Goal: Task Accomplishment & Management: Manage account settings

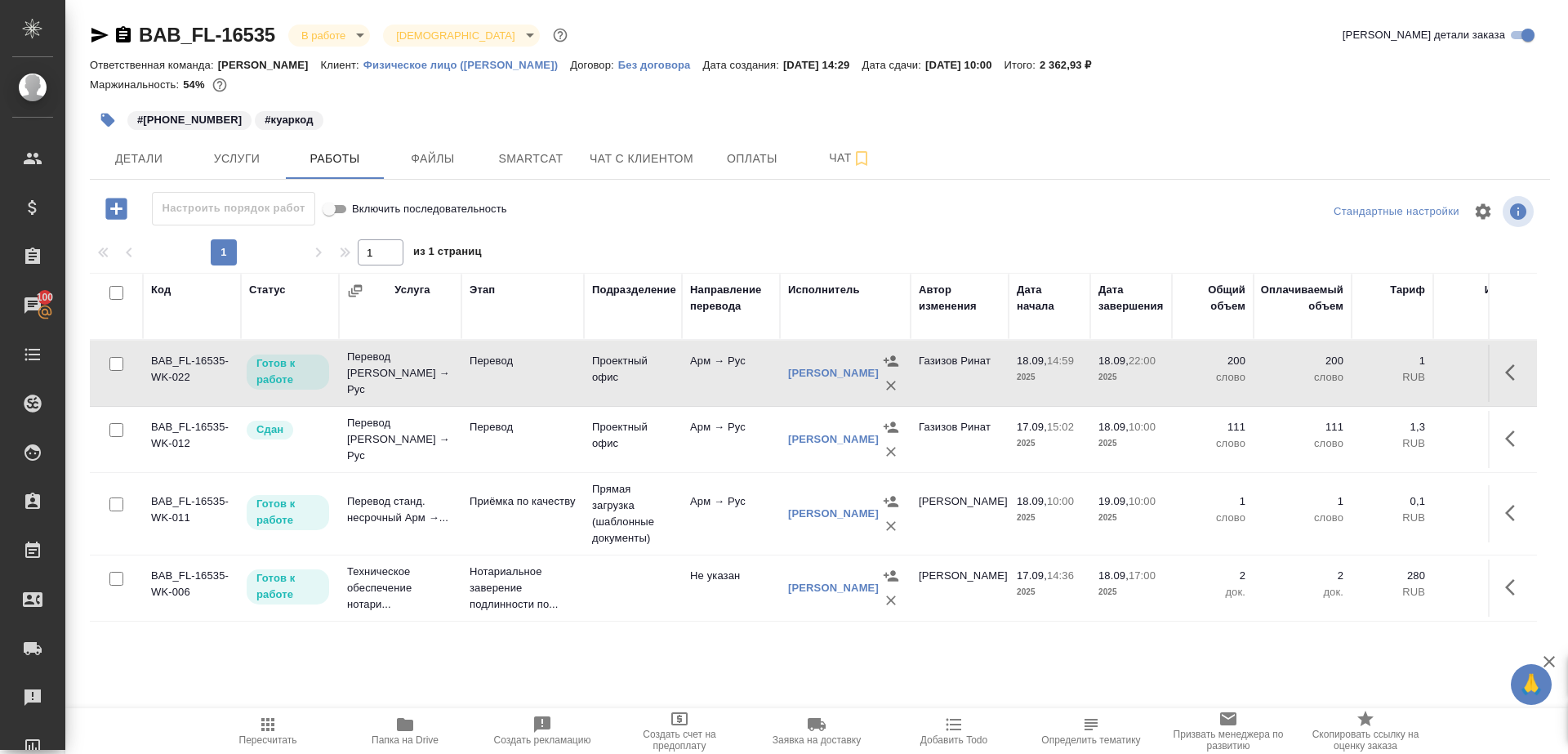
click at [410, 736] on span "Папка на Drive" at bounding box center [405, 740] width 66 height 12
click at [1512, 368] on icon "button" at bounding box center [1514, 373] width 20 height 20
click at [1399, 369] on icon "button" at bounding box center [1394, 373] width 20 height 20
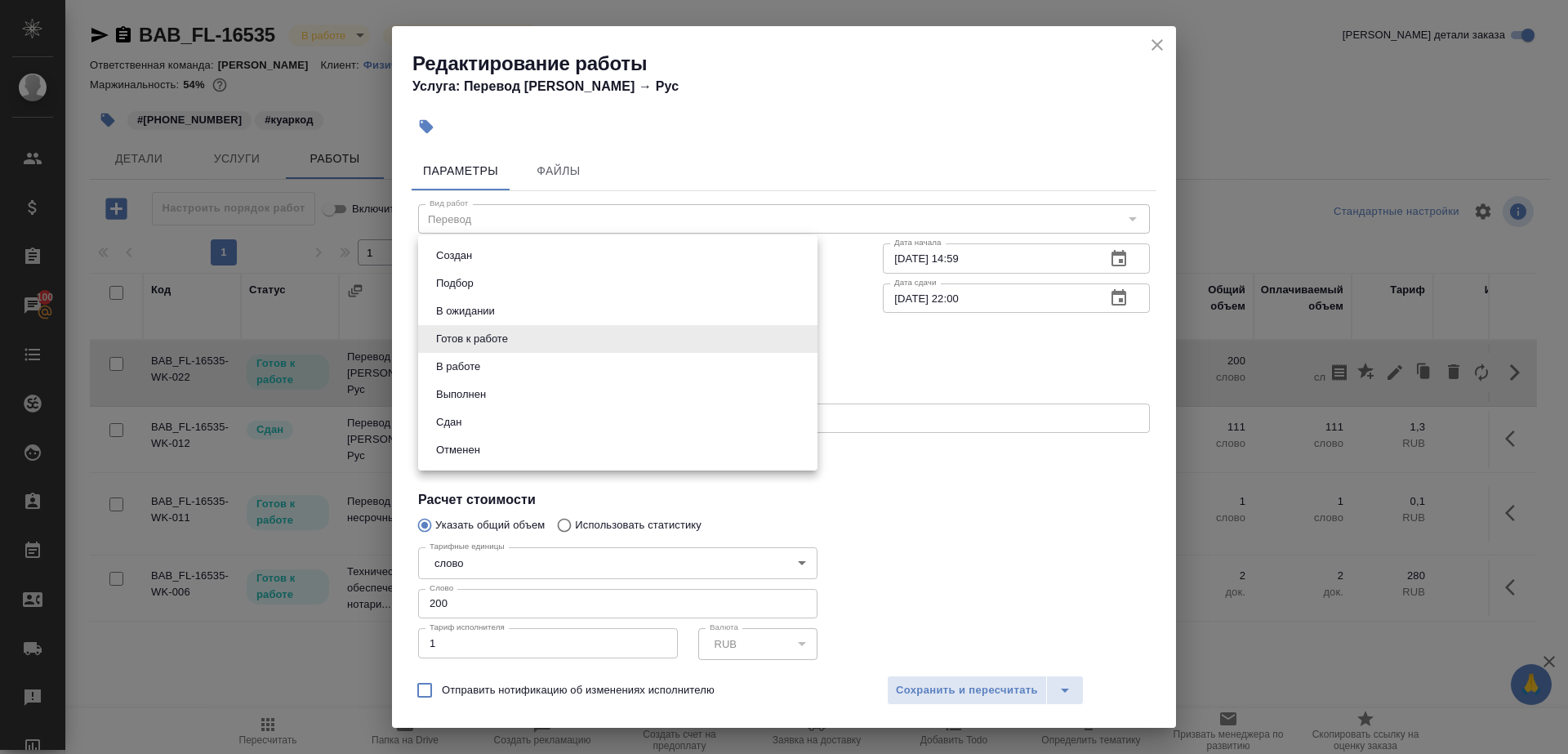
click at [518, 326] on body "🙏 .cls-1 fill:#fff; AWATERA Gazizov Rinat Клиенты Спецификации Заказы 100 Чаты …" at bounding box center [784, 377] width 1568 height 754
click at [477, 419] on li "Сдан" at bounding box center [618, 422] width 399 height 27
type input "closed"
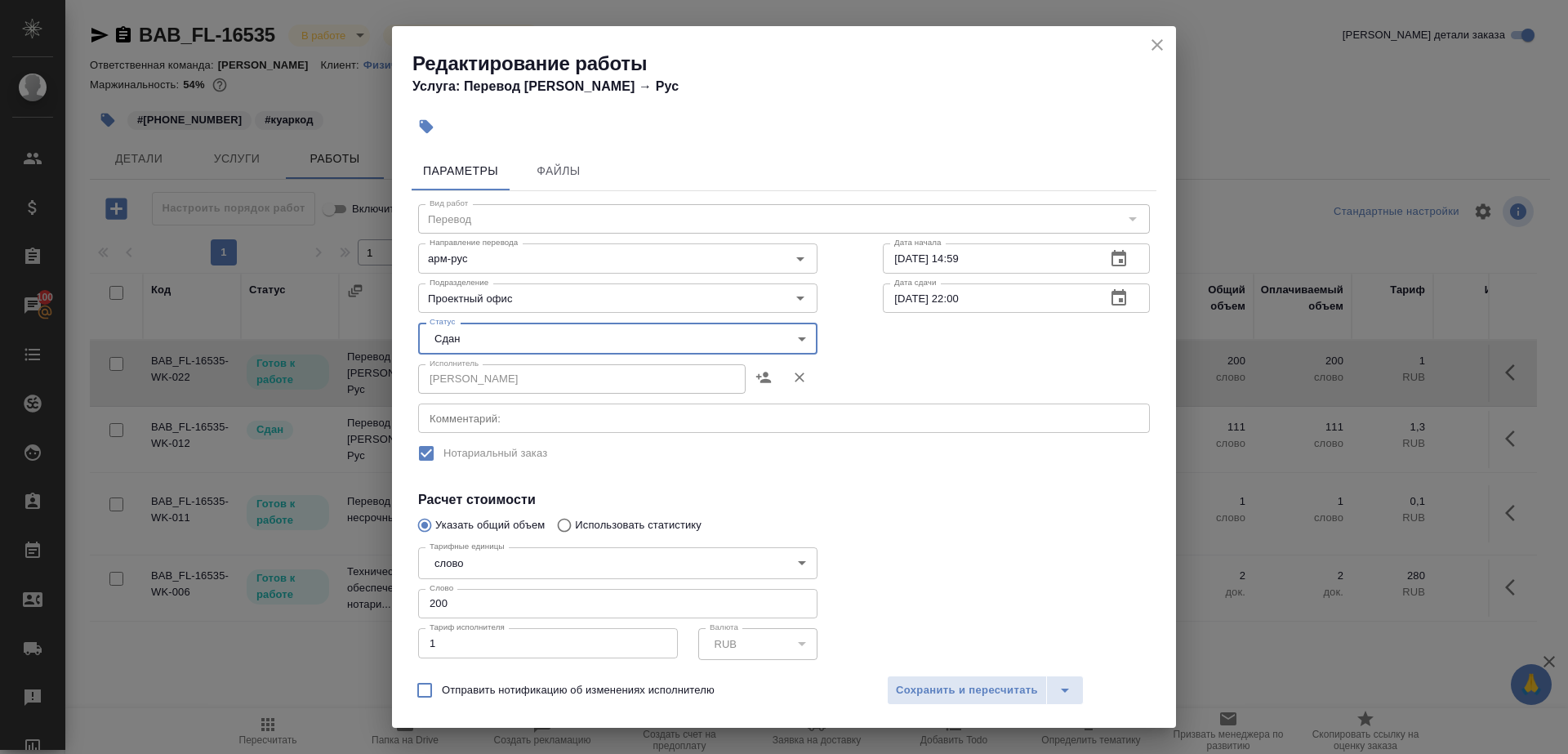
drag, startPoint x: 457, startPoint y: 612, endPoint x: 328, endPoint y: 548, distance: 144.0
click at [329, 548] on div "Редактирование работы Услуга: Перевод Стандарт Арм → Рус Параметры Файлы Вид ра…" at bounding box center [784, 377] width 1568 height 754
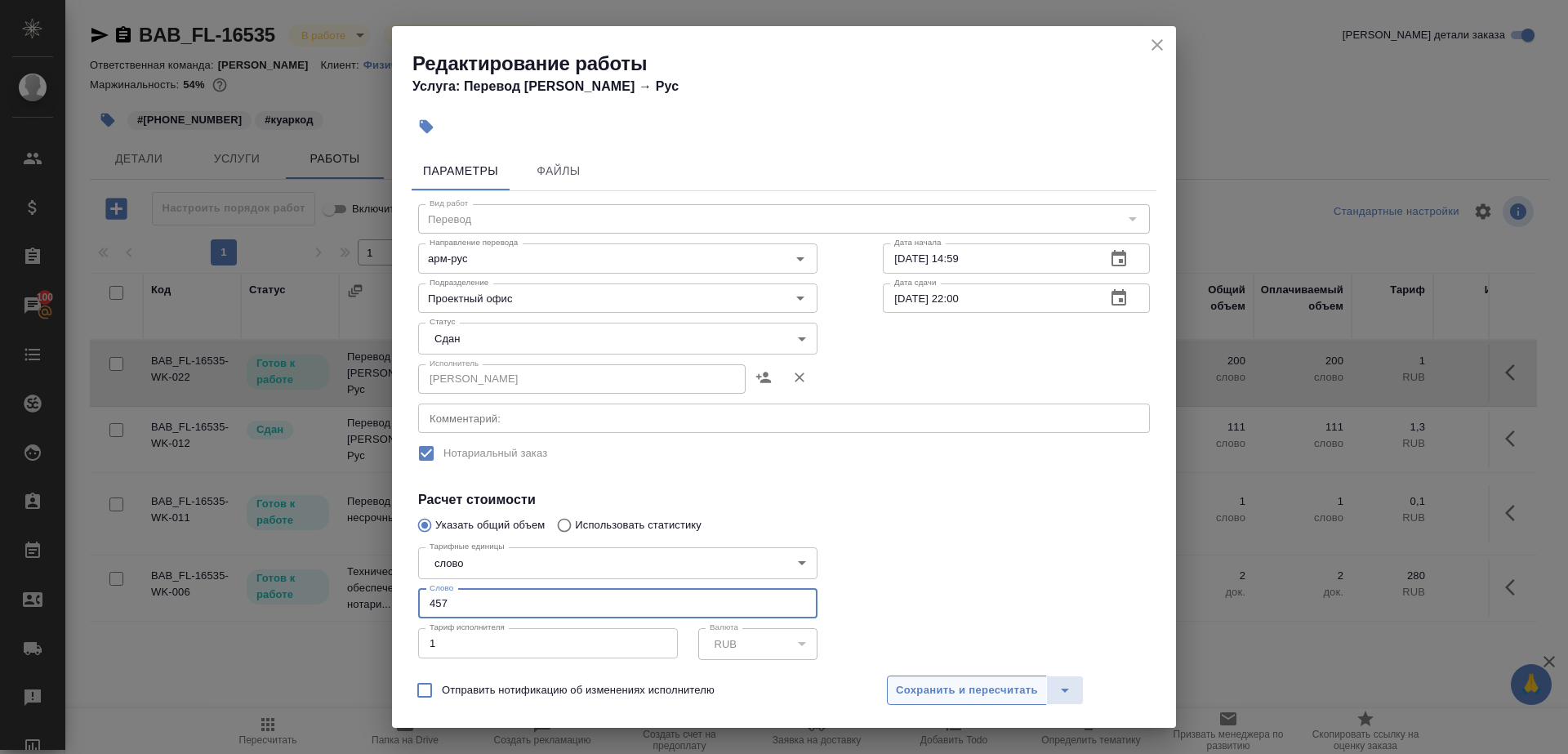
type input "457"
click at [1034, 698] on span "Сохранить и пересчитать" at bounding box center [966, 690] width 142 height 19
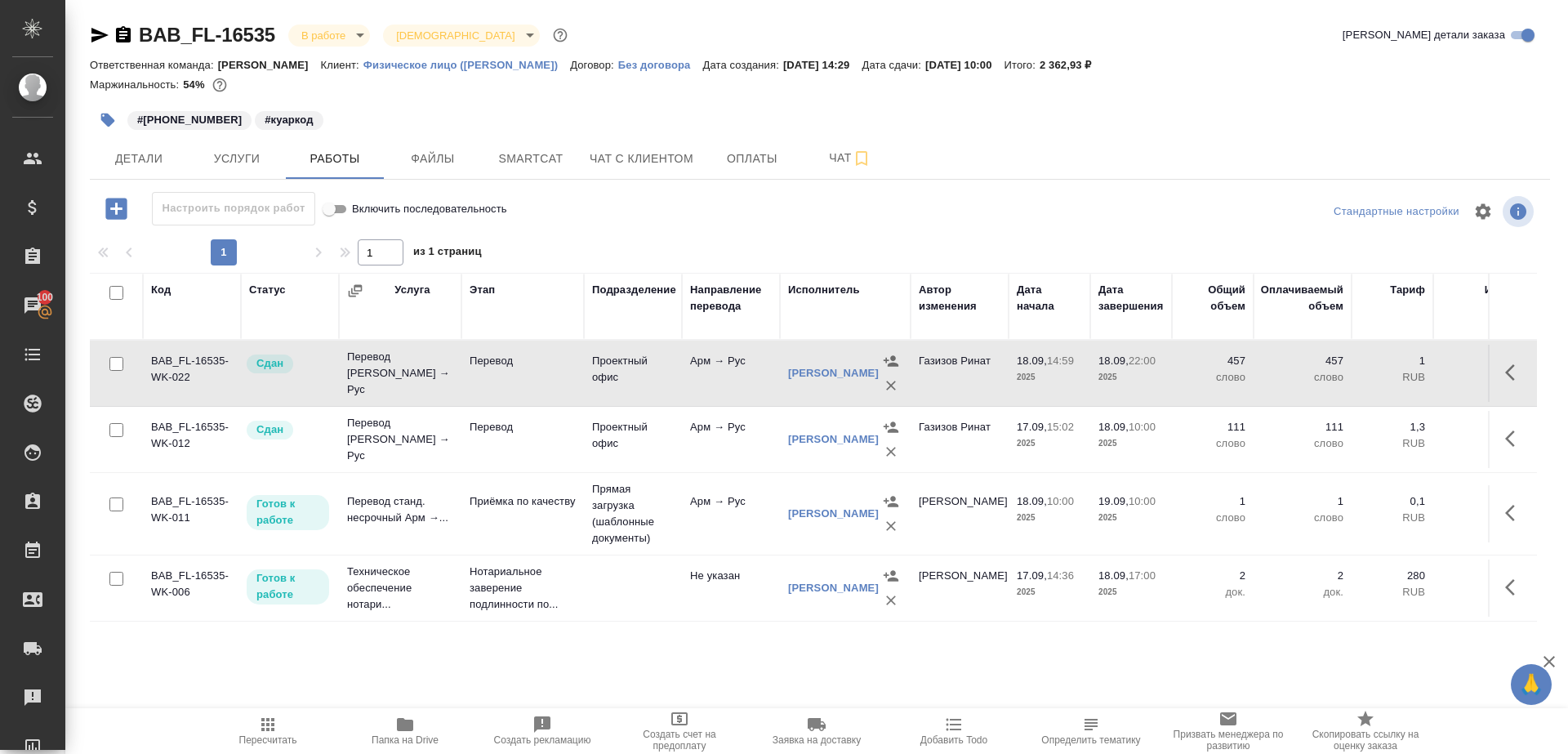
click at [259, 726] on icon "button" at bounding box center [268, 725] width 20 height 20
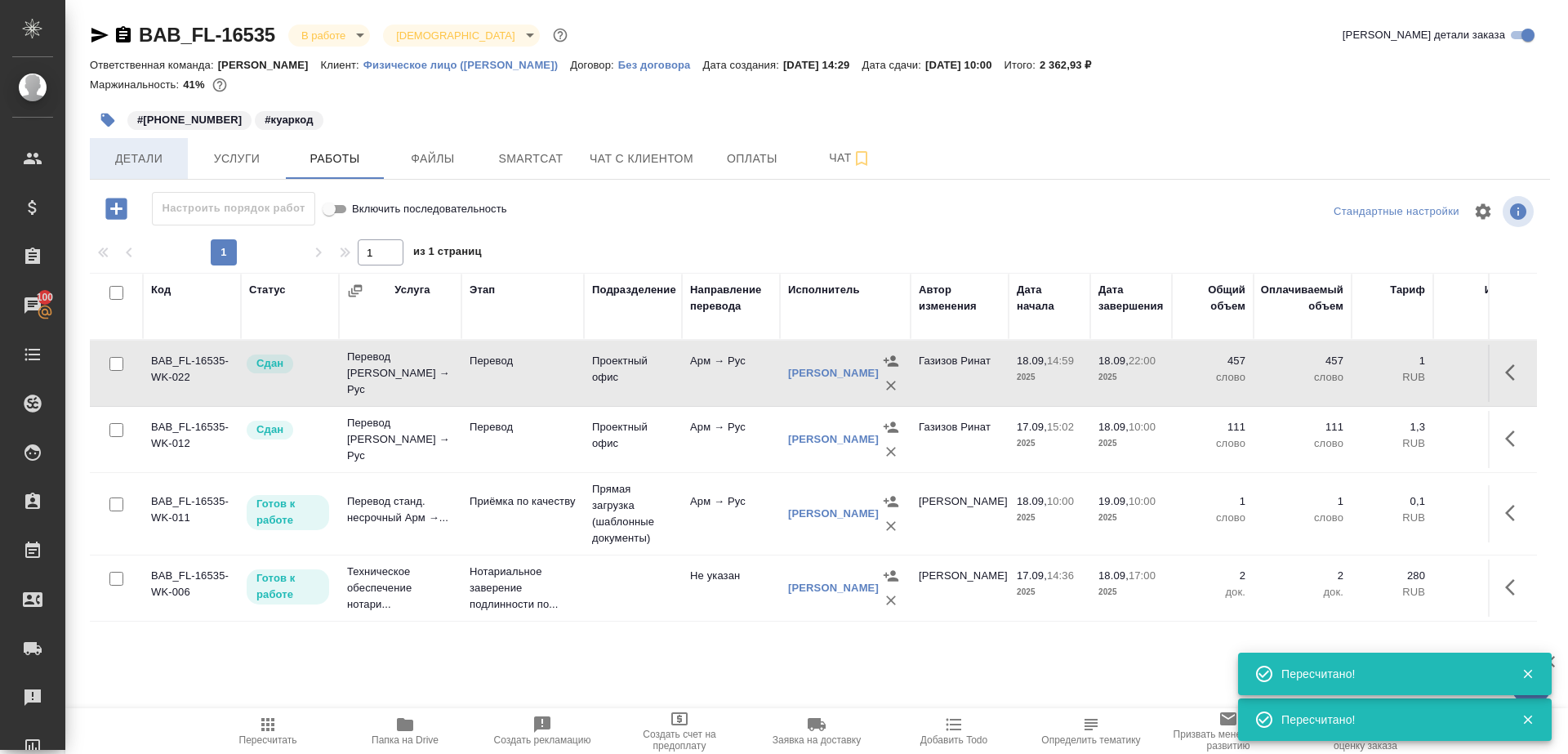
click at [126, 166] on span "Детали" at bounding box center [139, 158] width 78 height 21
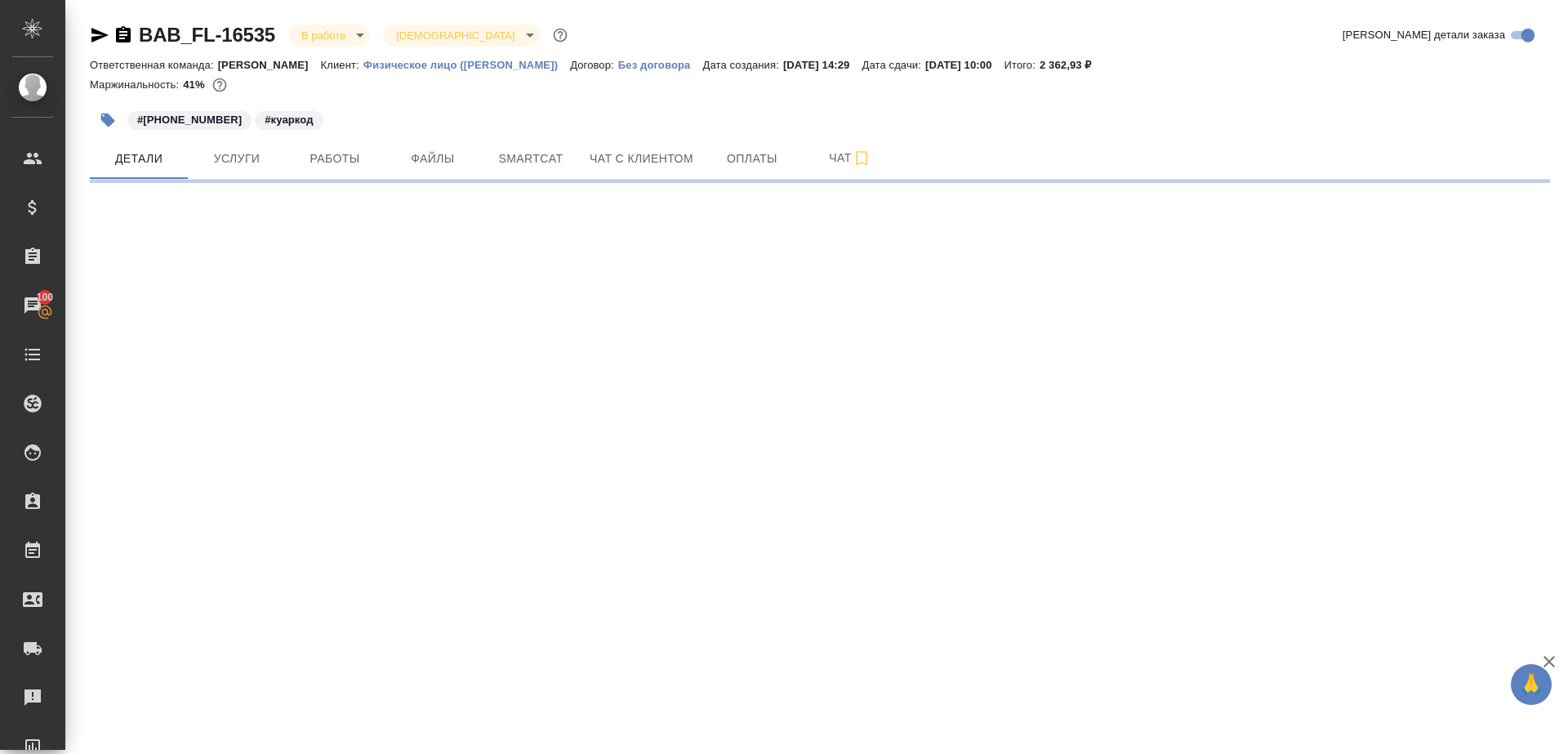
select select "RU"
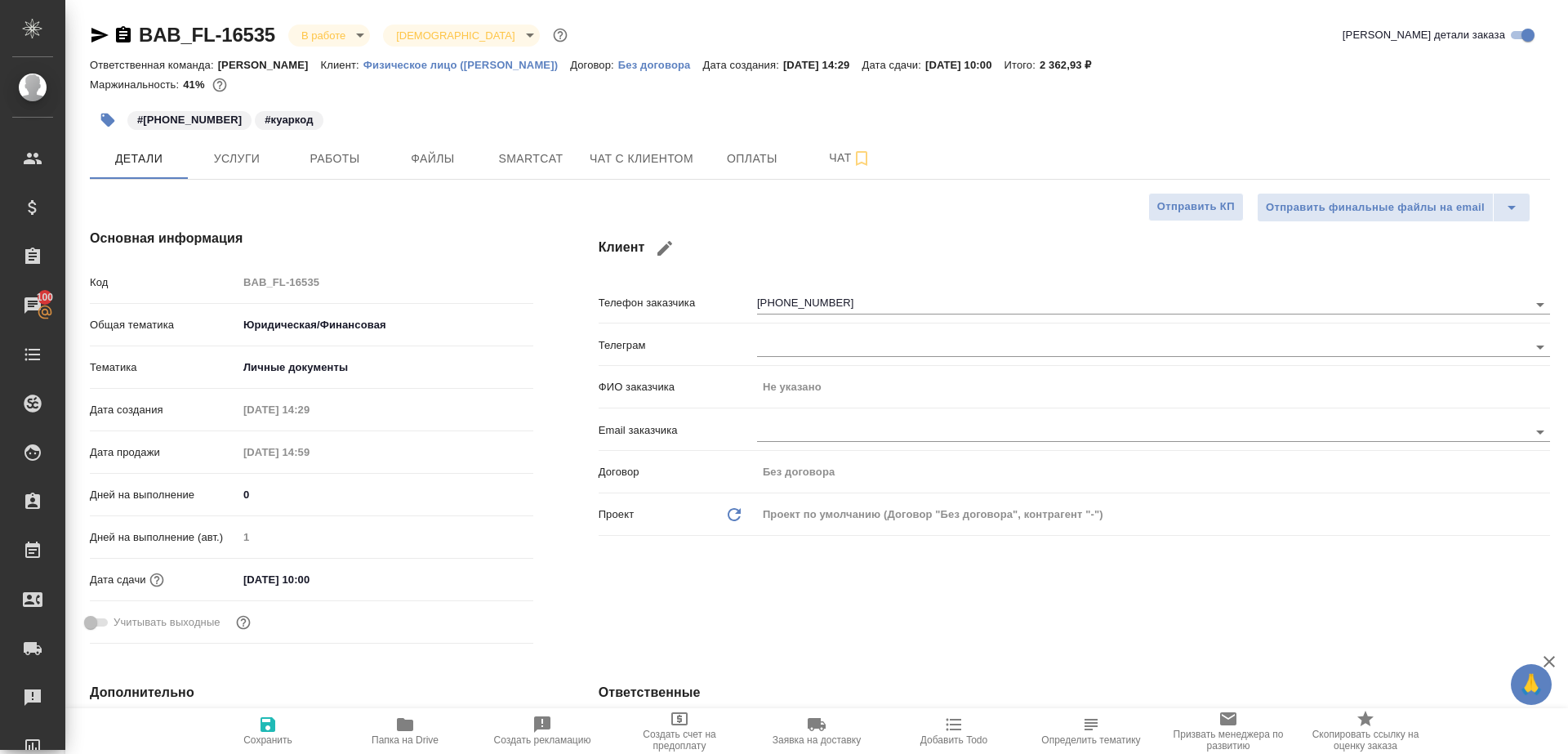
type textarea "x"
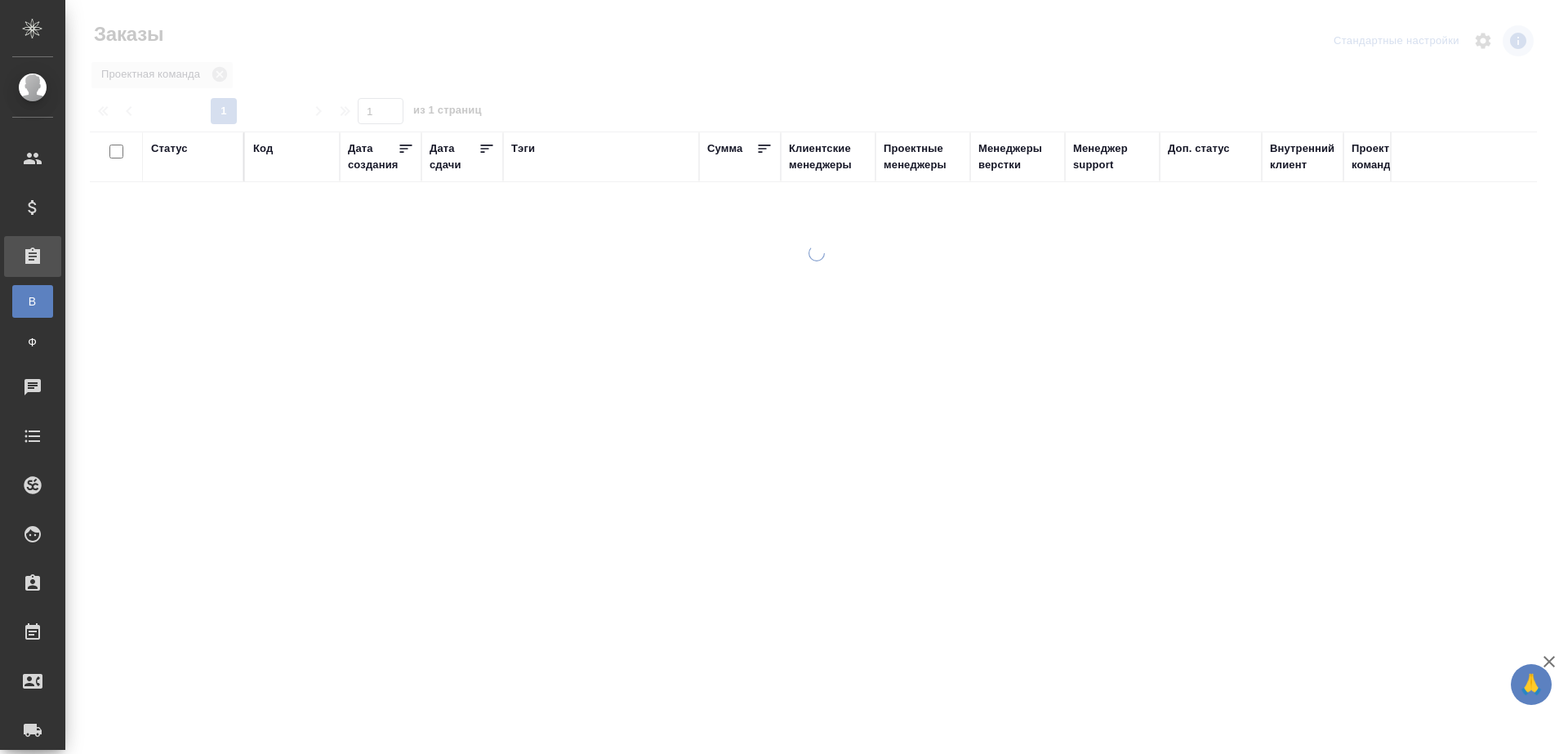
click at [543, 161] on div "Тэги" at bounding box center [601, 156] width 180 height 32
click at [531, 155] on div "Тэги" at bounding box center [523, 149] width 23 height 17
click at [574, 215] on div "Тэги" at bounding box center [601, 186] width 180 height 89
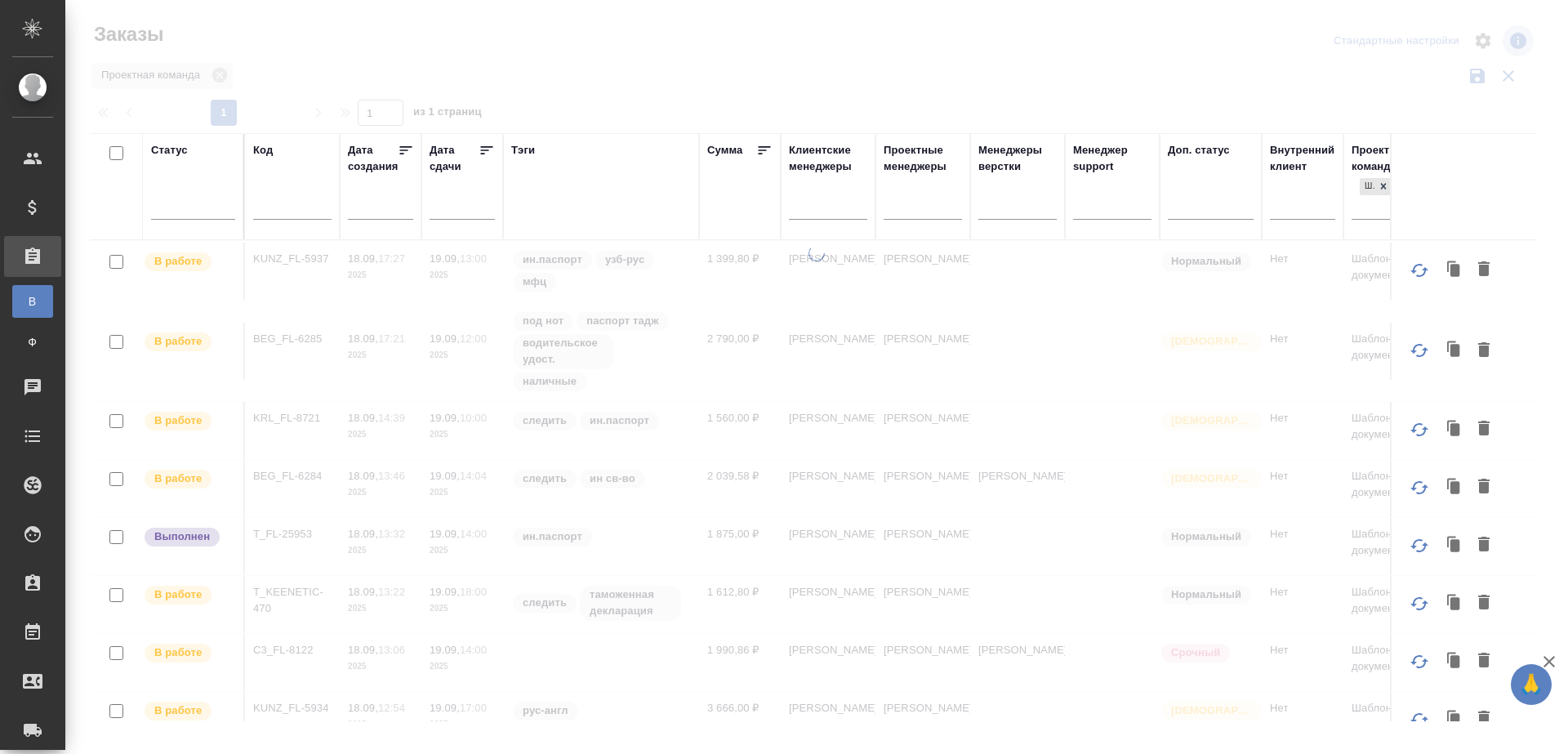
click at [575, 198] on div "Тэги" at bounding box center [601, 186] width 180 height 89
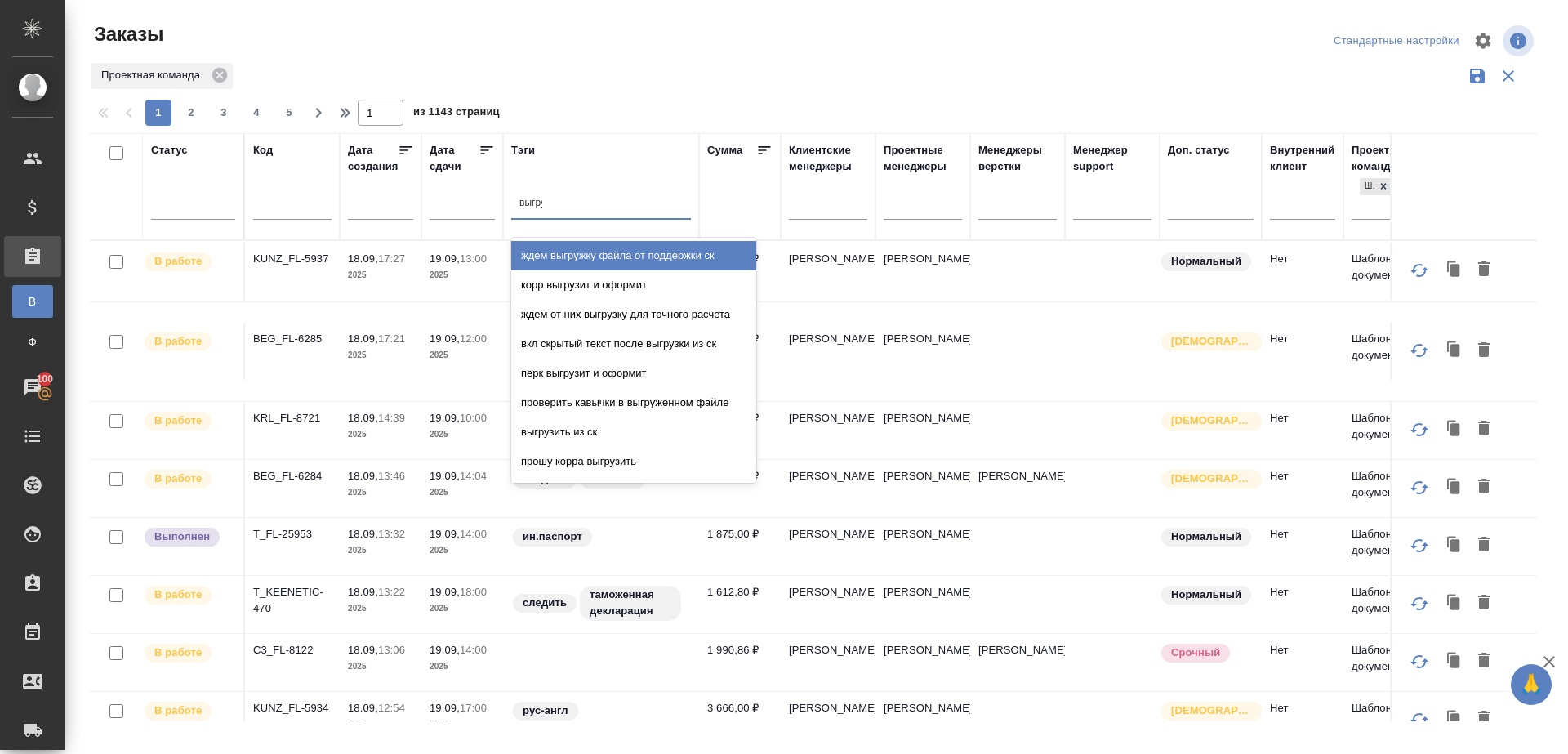
type input "выгрузить"
click at [577, 238] on div "выгрузить из ск прошу корра выгрузить выгрузить на приемку выгрузить на подверс…" at bounding box center [633, 360] width 245 height 245
click at [577, 249] on div "выгрузить из ск" at bounding box center [633, 255] width 245 height 29
click at [490, 159] on div at bounding box center [486, 153] width 17 height 22
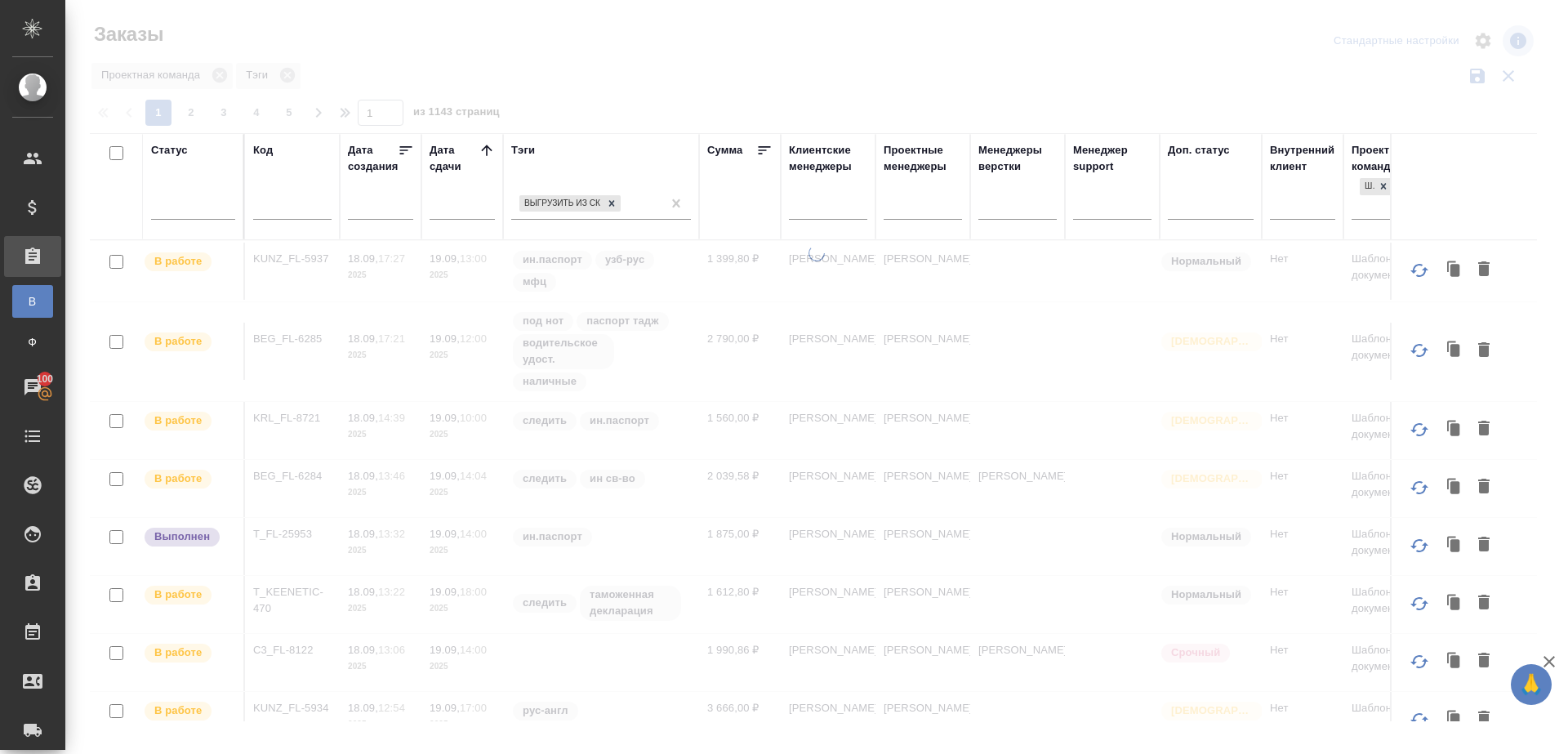
click at [570, 88] on div at bounding box center [816, 365] width 1503 height 731
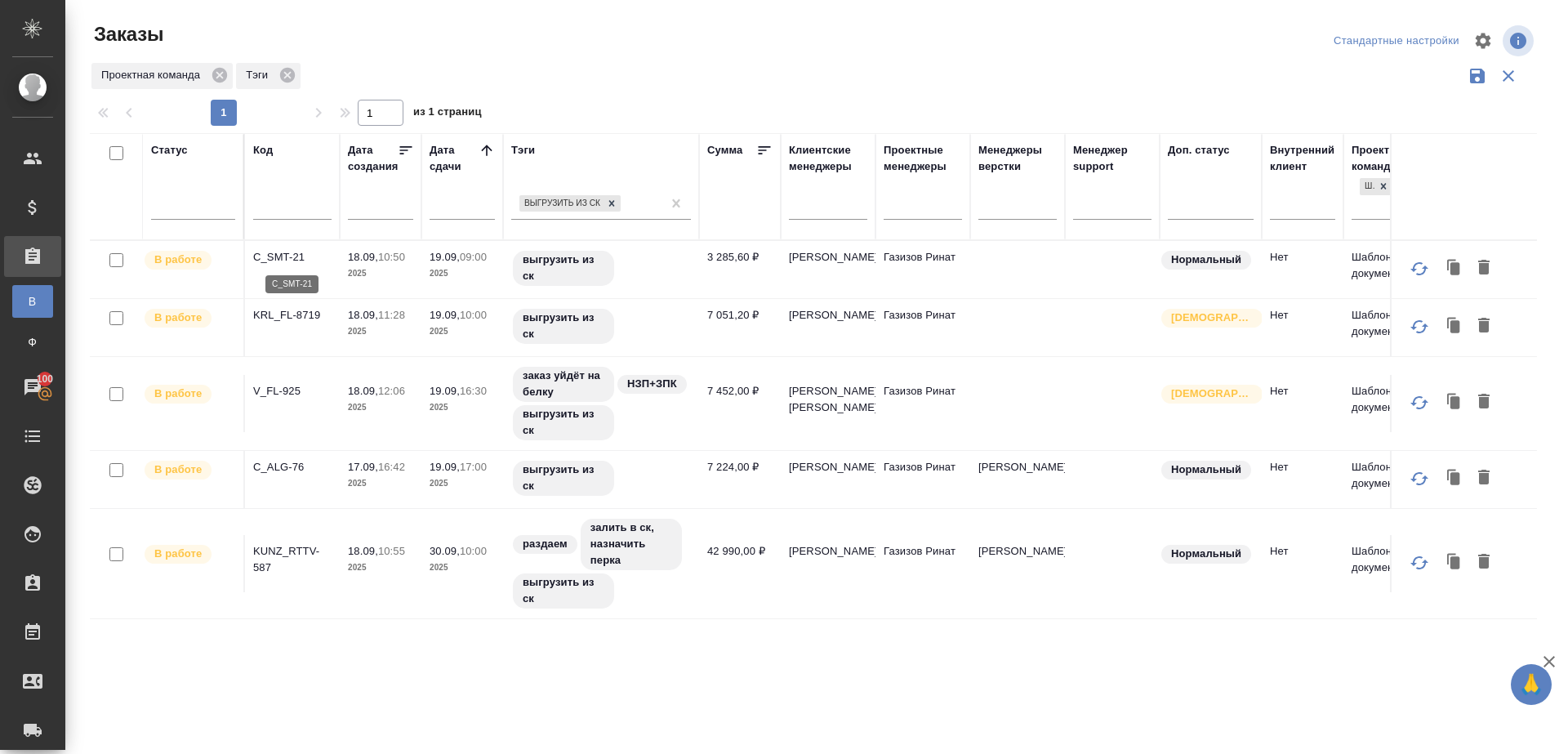
click at [263, 252] on p "C_SMT-21" at bounding box center [292, 257] width 78 height 17
click at [282, 311] on p "KRL_FL-8719" at bounding box center [292, 315] width 78 height 17
click at [282, 383] on p "V_FL-925" at bounding box center [292, 391] width 78 height 17
click at [282, 460] on p "C_ALG-76" at bounding box center [292, 466] width 78 height 17
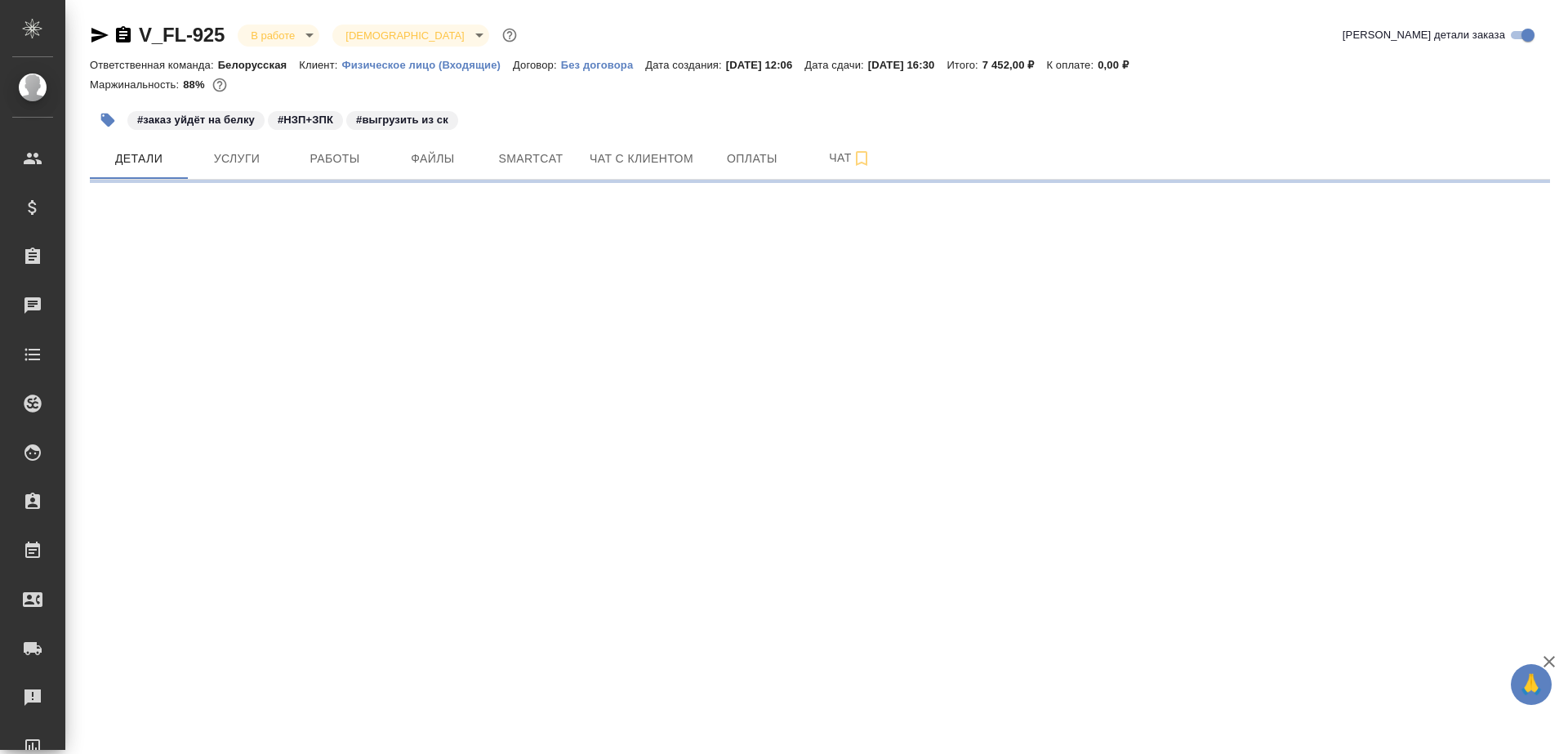
select select "RU"
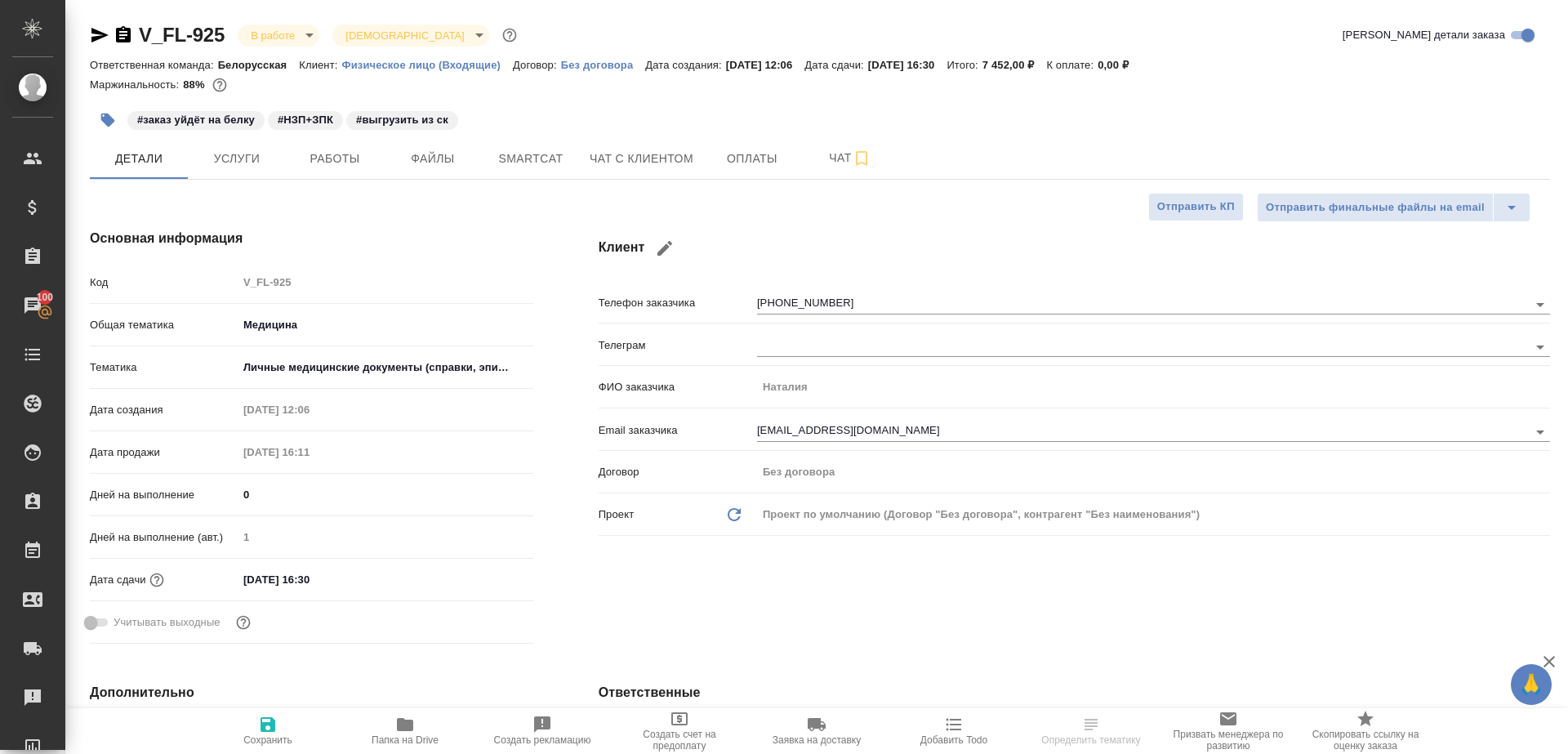
type textarea "x"
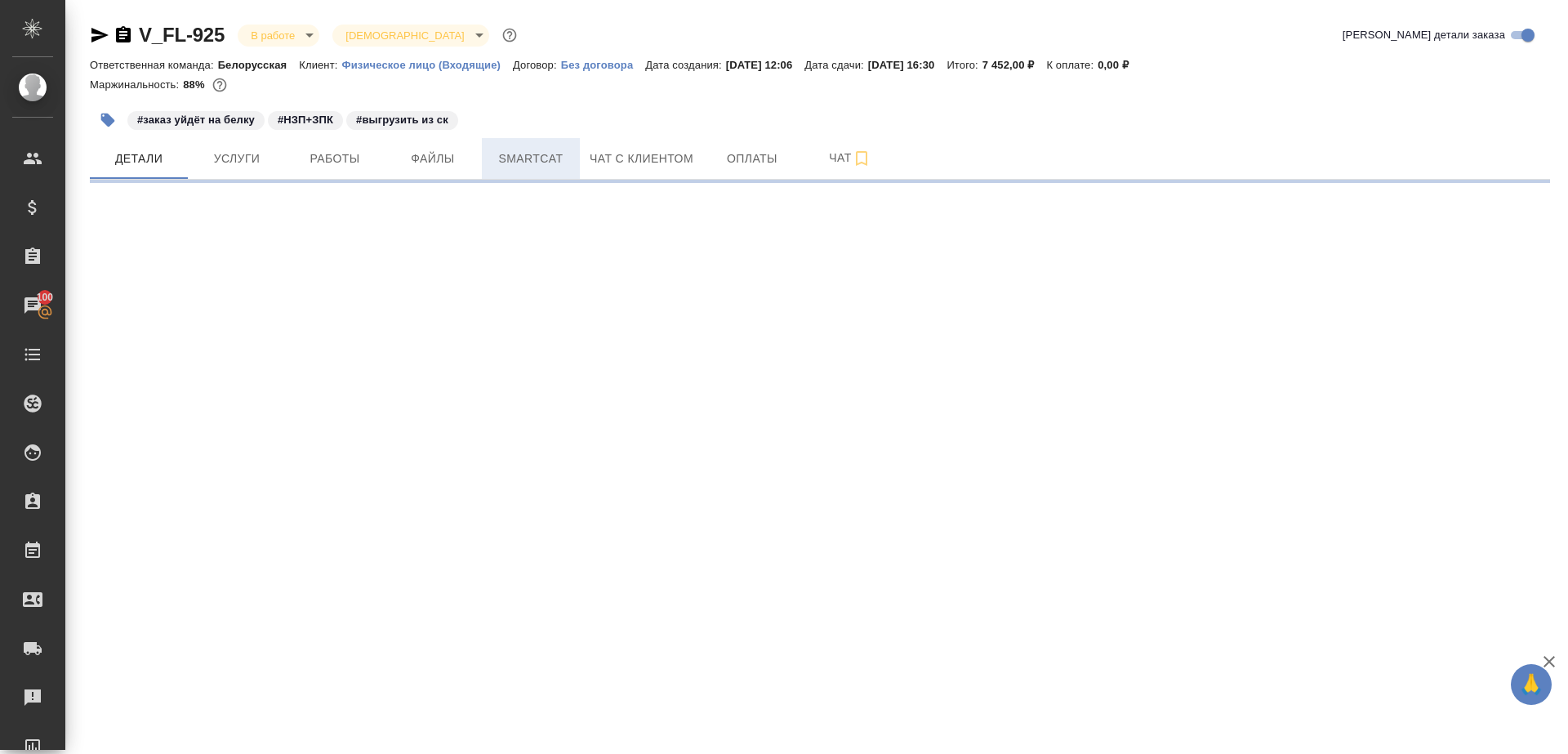
click at [549, 169] on button "Smartcat" at bounding box center [531, 158] width 98 height 41
select select "RU"
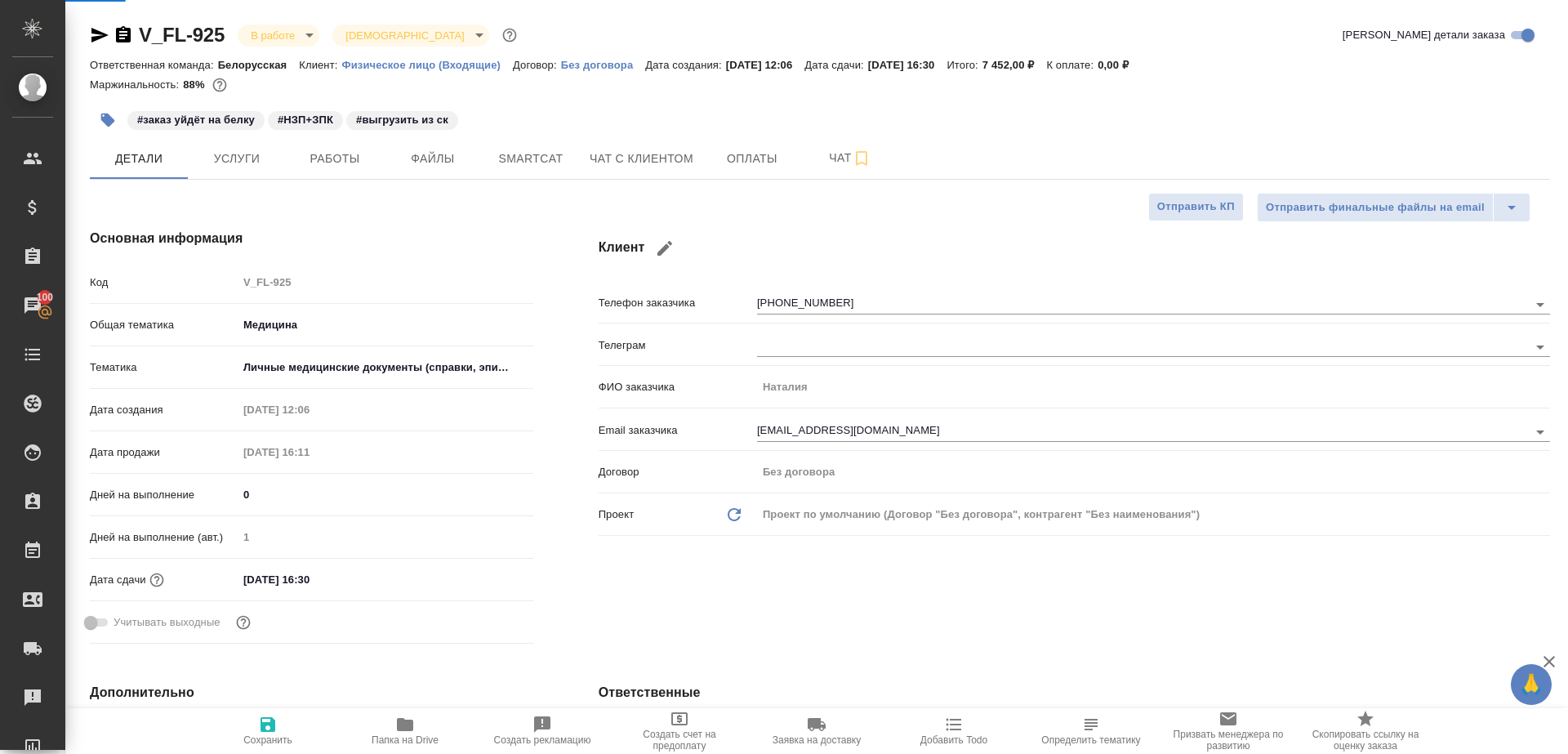
type textarea "x"
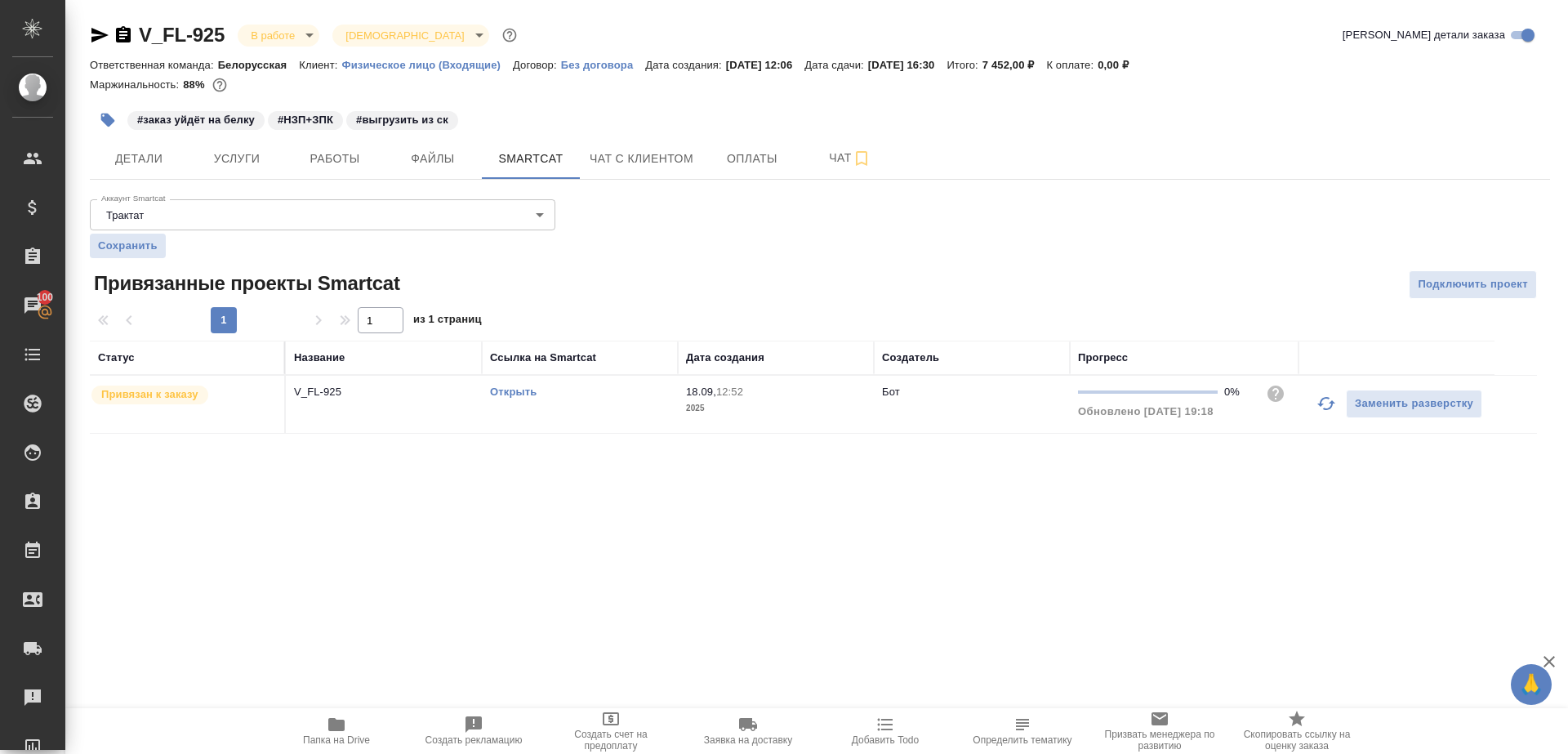
click at [1325, 414] on button "button" at bounding box center [1326, 404] width 39 height 39
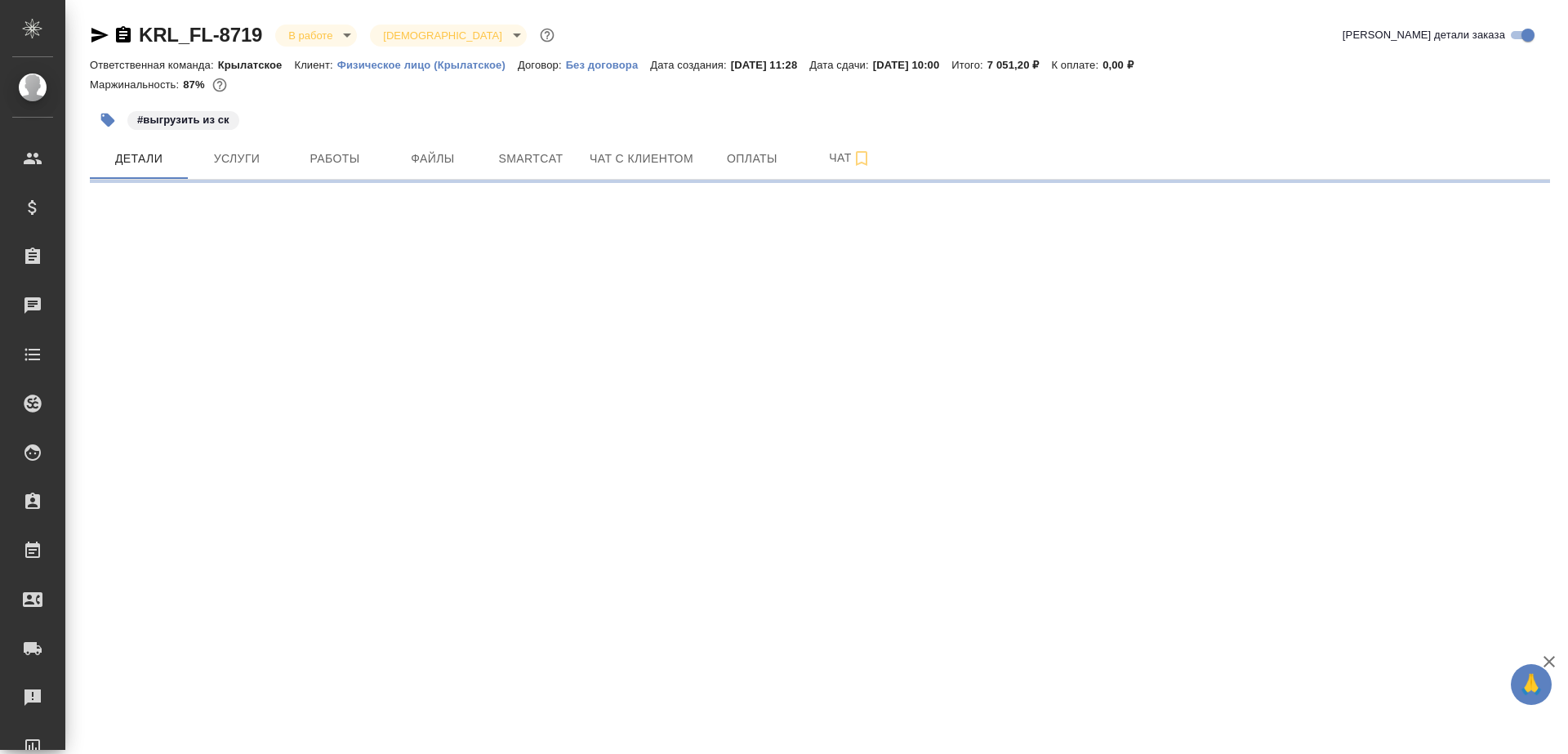
select select "RU"
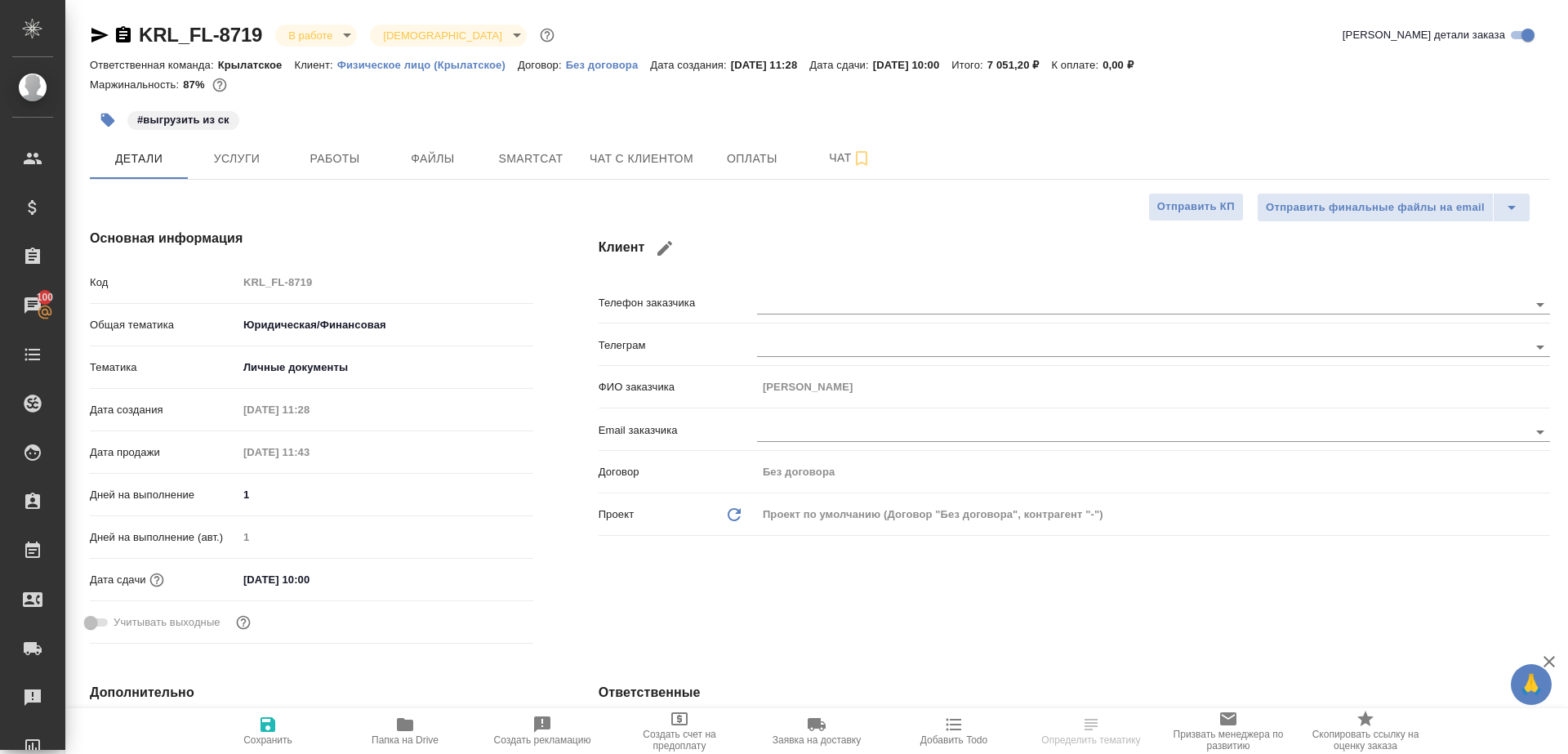
type textarea "x"
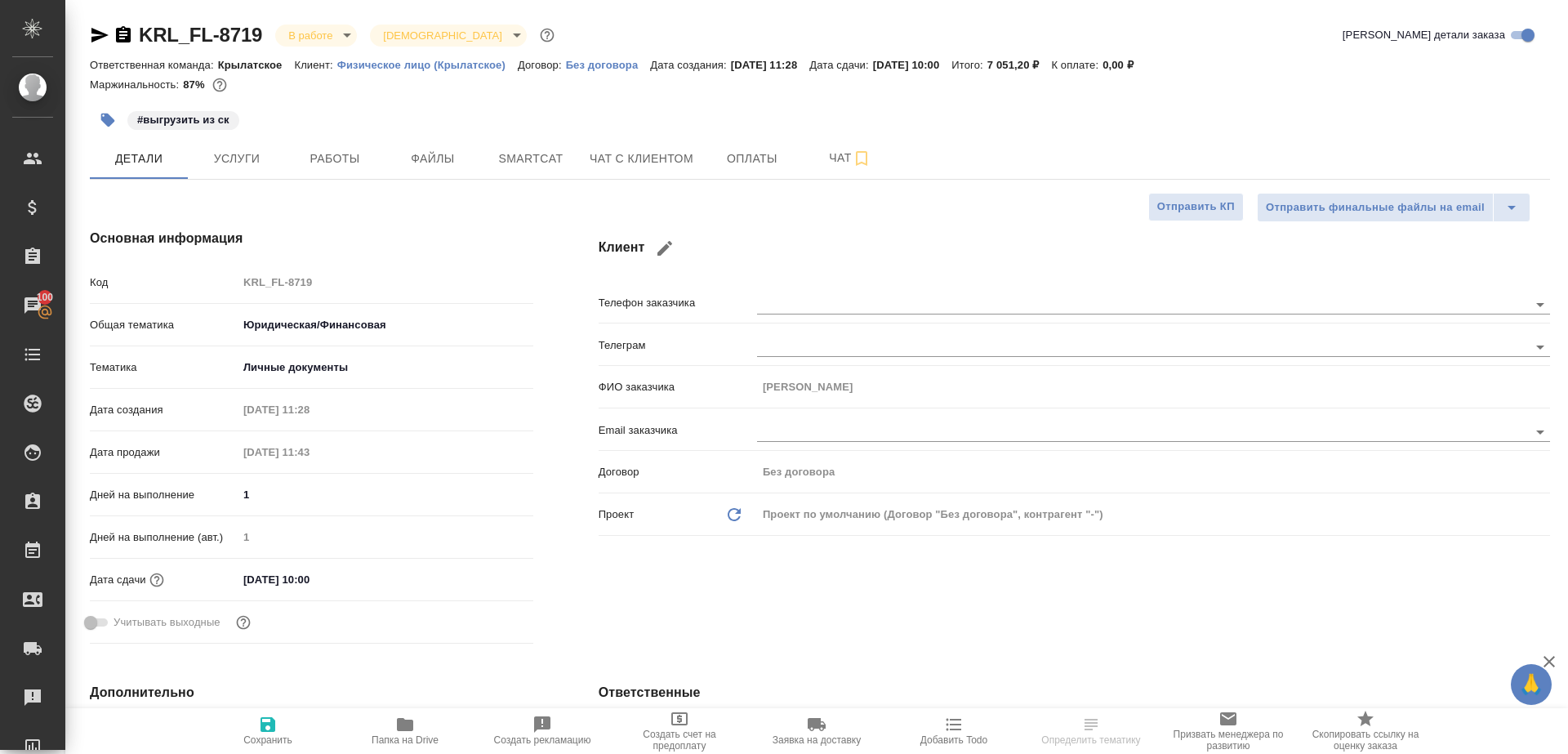
type textarea "x"
click at [501, 138] on button "Smartcat" at bounding box center [531, 158] width 98 height 41
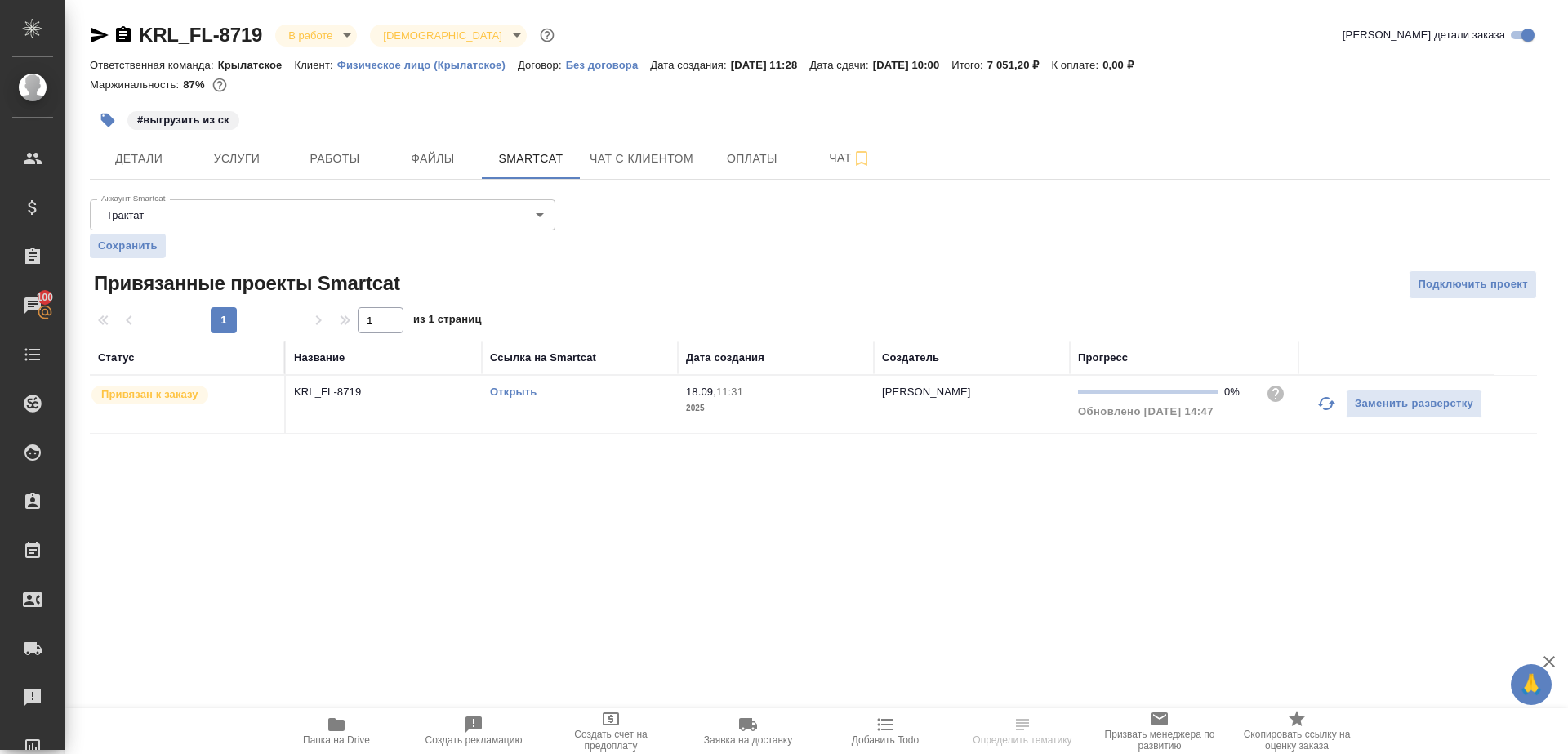
click at [1316, 404] on icon "button" at bounding box center [1326, 404] width 20 height 20
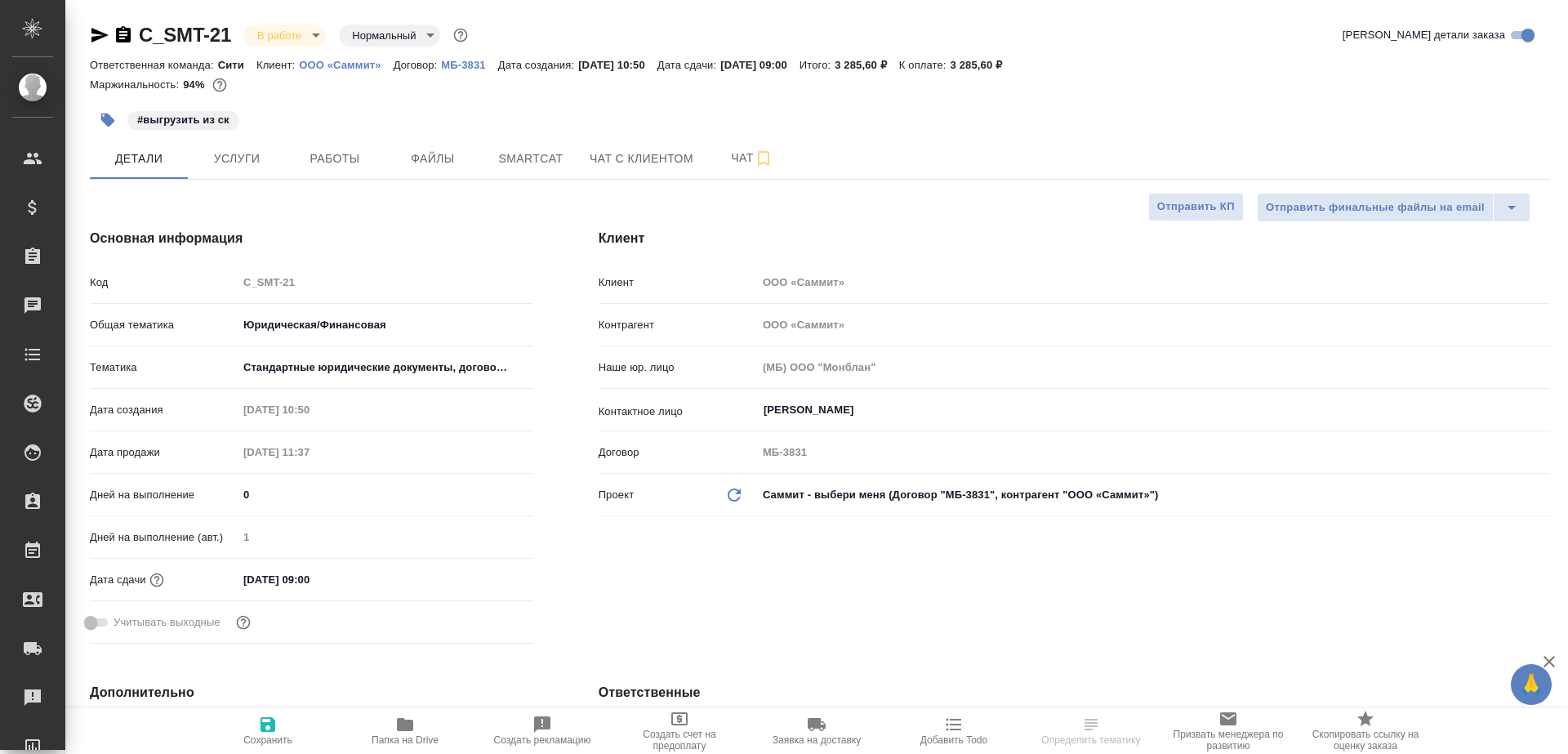
select select "RU"
click at [538, 155] on span "Smartcat" at bounding box center [531, 158] width 78 height 21
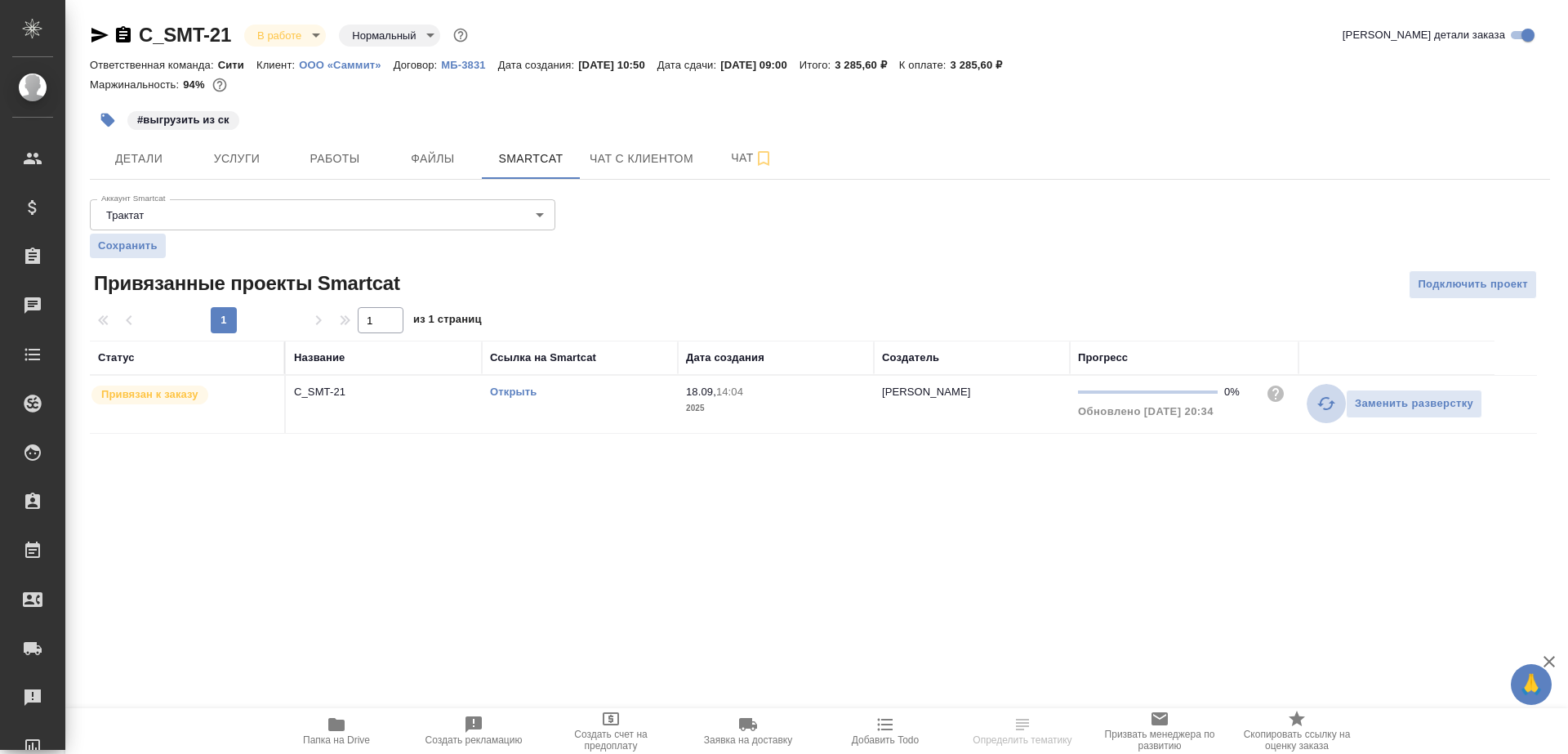
click at [1322, 404] on icon "button" at bounding box center [1326, 404] width 20 height 20
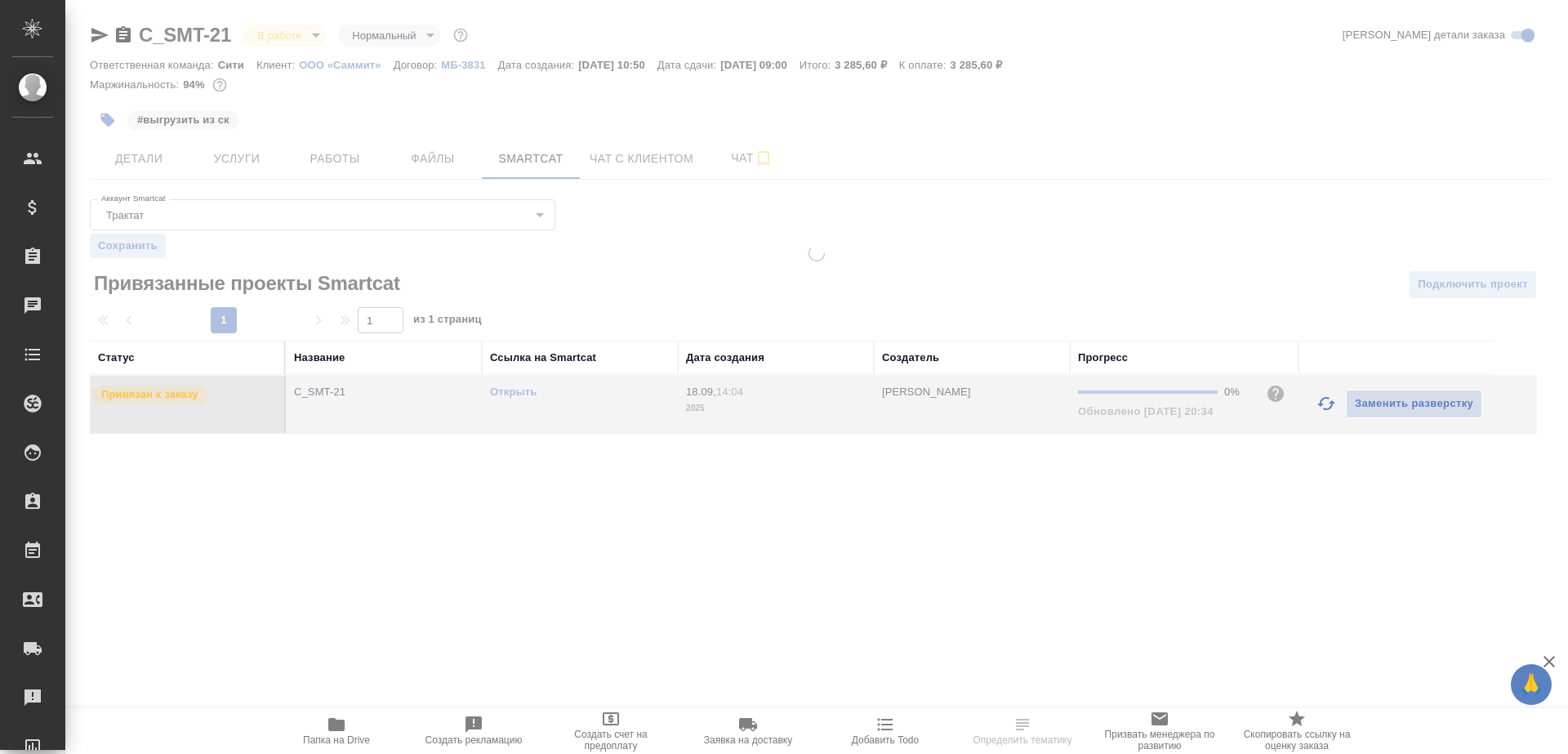
click at [1206, 279] on div "Аккаунт Smartcat Трактат 5ee7379ee86966421fbf459a Аккаунт Smartcat Сохранить Пр…" at bounding box center [819, 313] width 1459 height 241
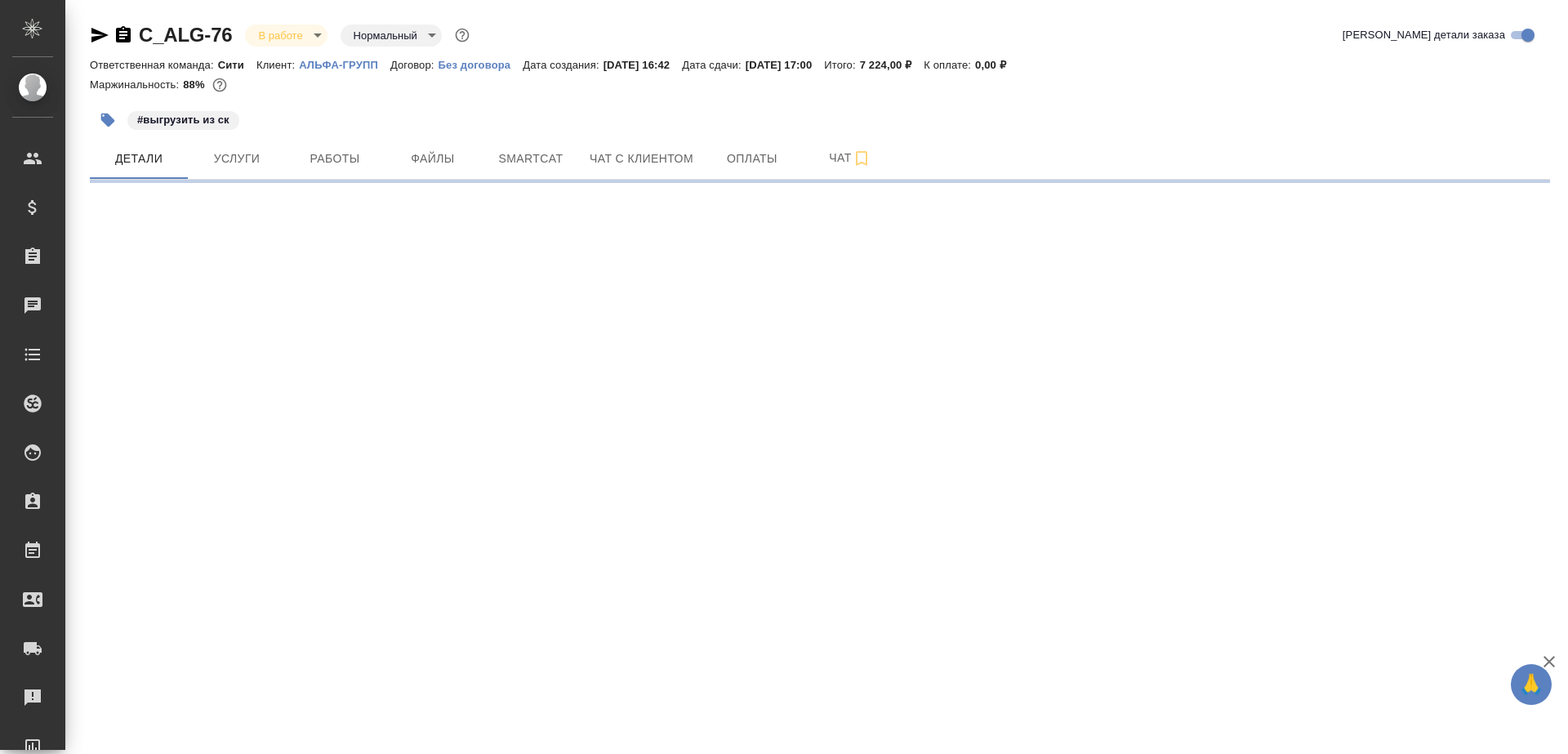
select select "RU"
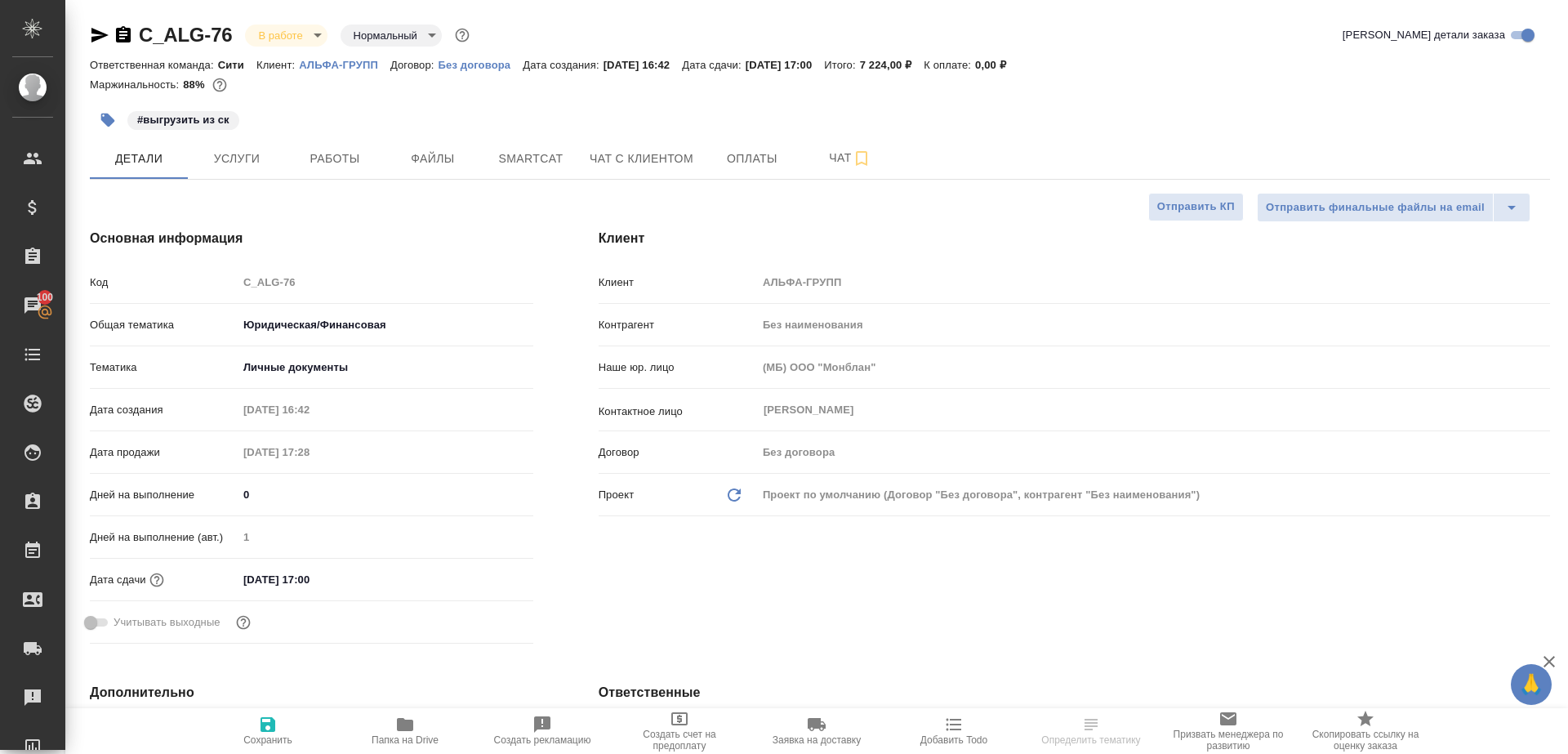
select select "RU"
type textarea "x"
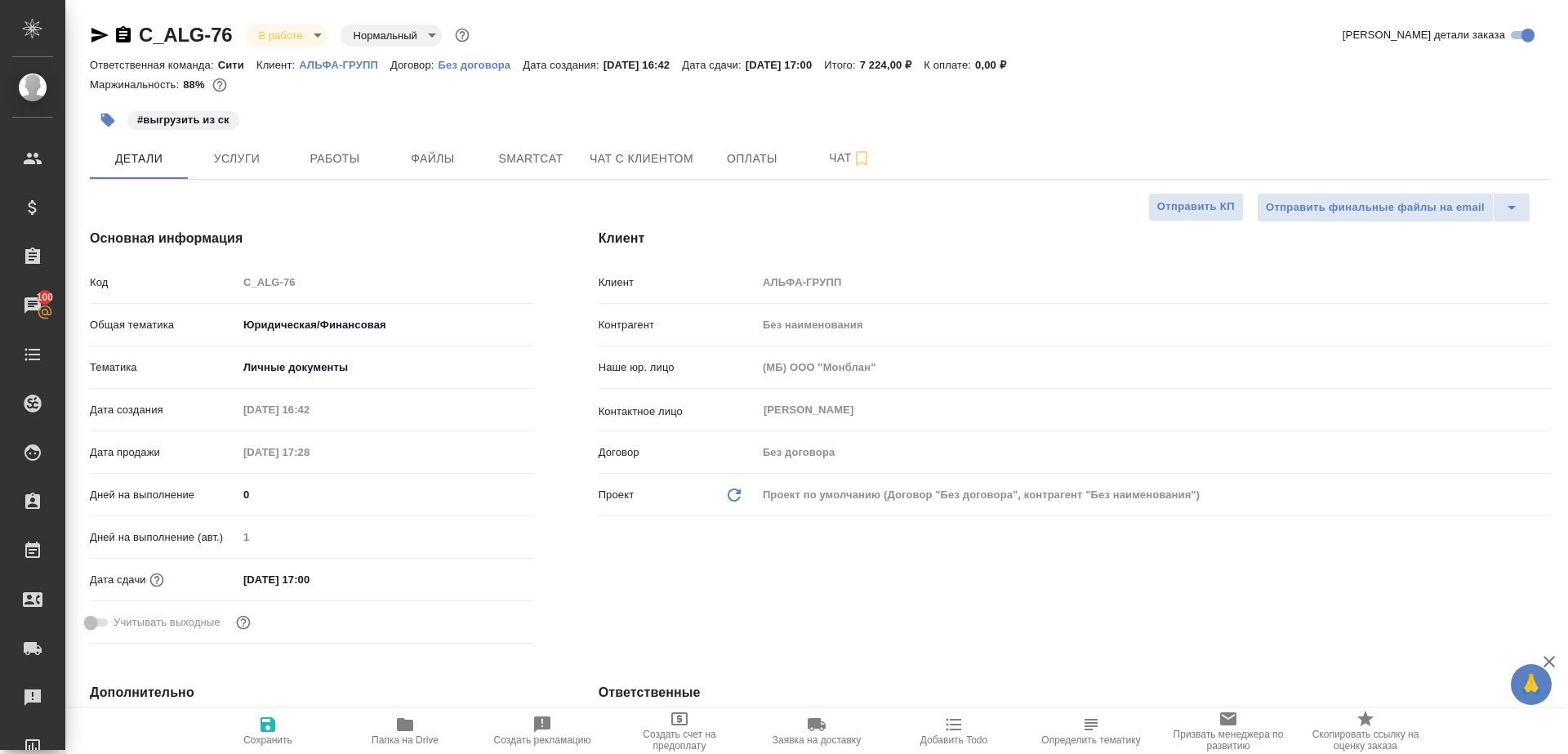
type textarea "x"
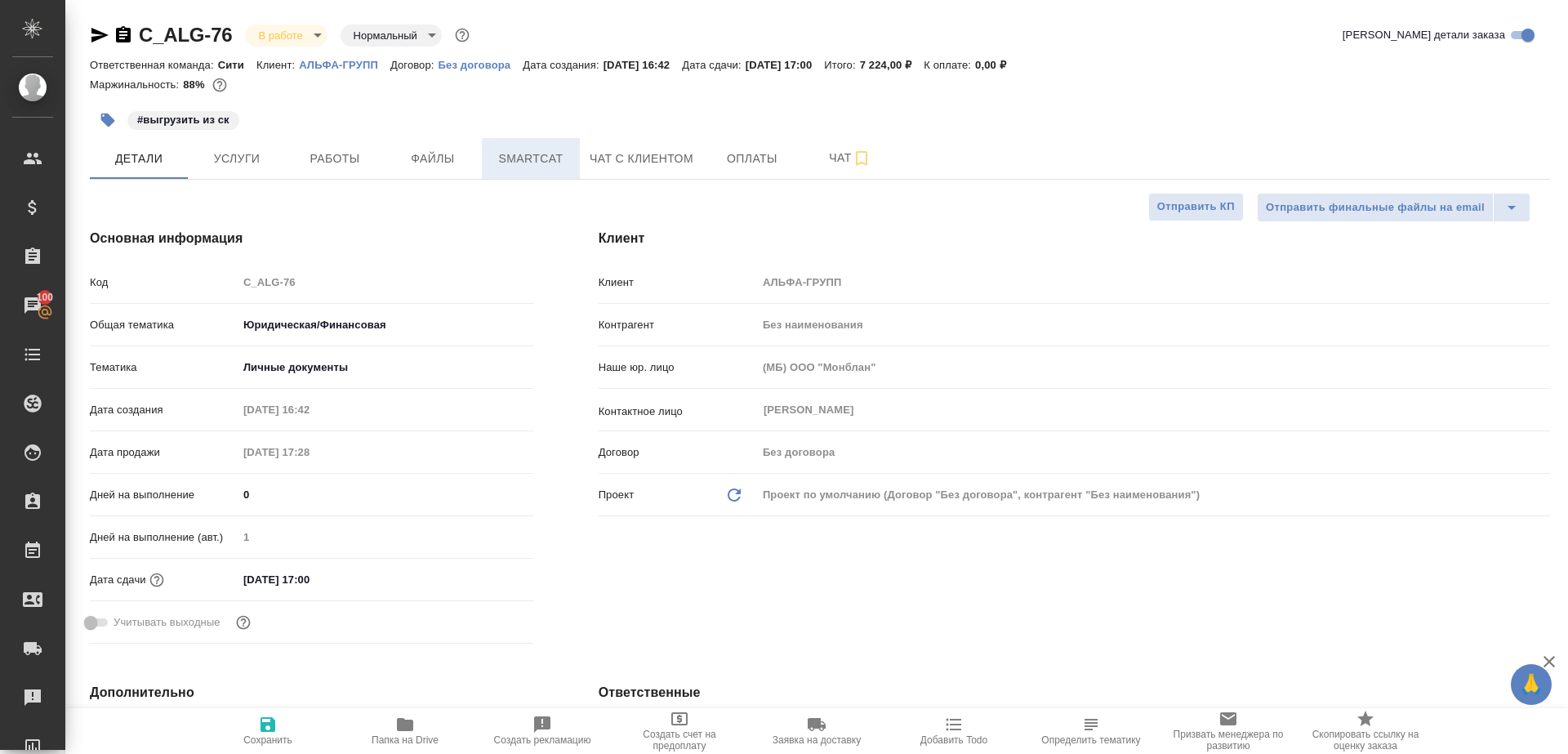
click at [523, 165] on span "Smartcat" at bounding box center [531, 158] width 78 height 21
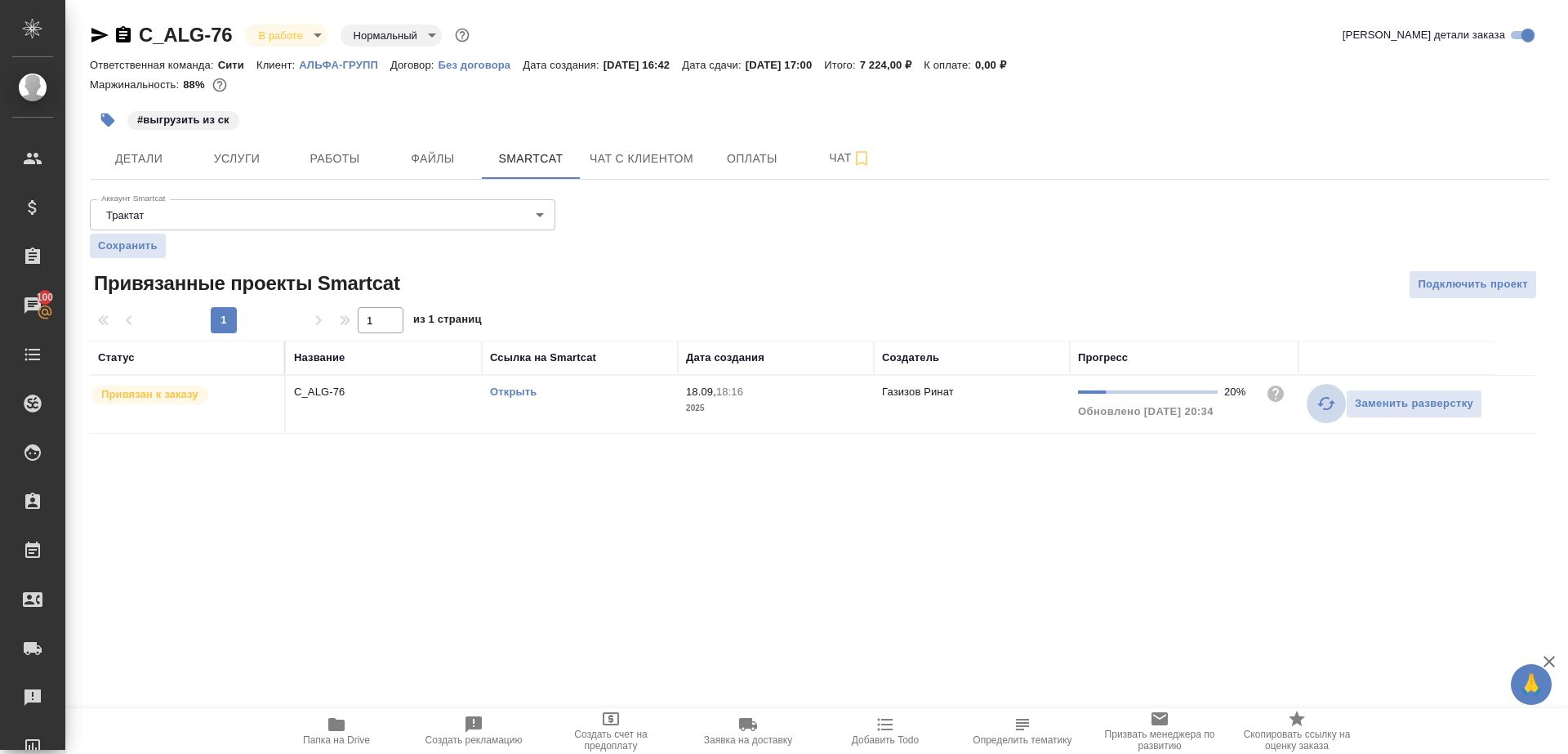
click at [1329, 398] on icon "button" at bounding box center [1326, 404] width 20 height 20
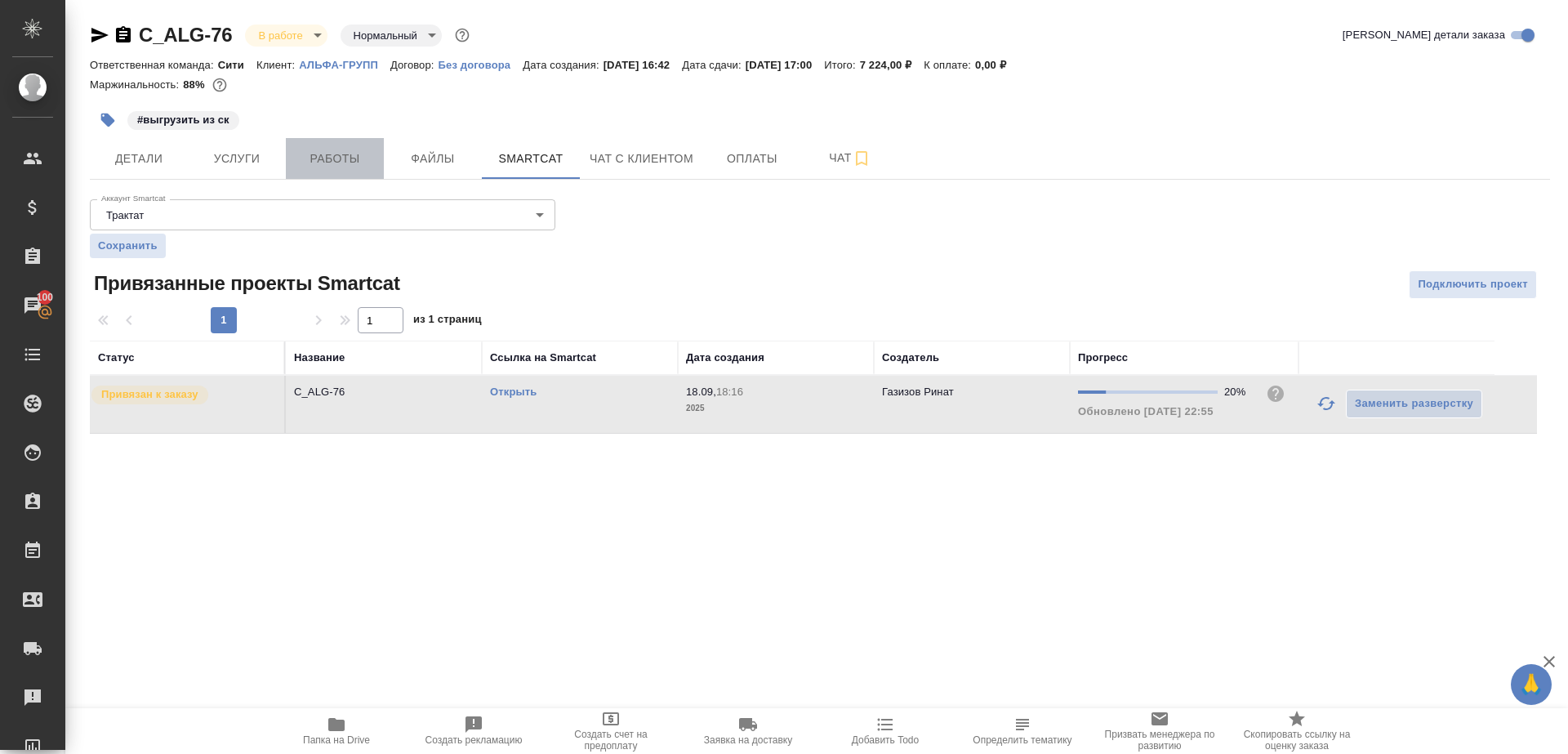
click at [331, 148] on button "Работы" at bounding box center [334, 158] width 98 height 41
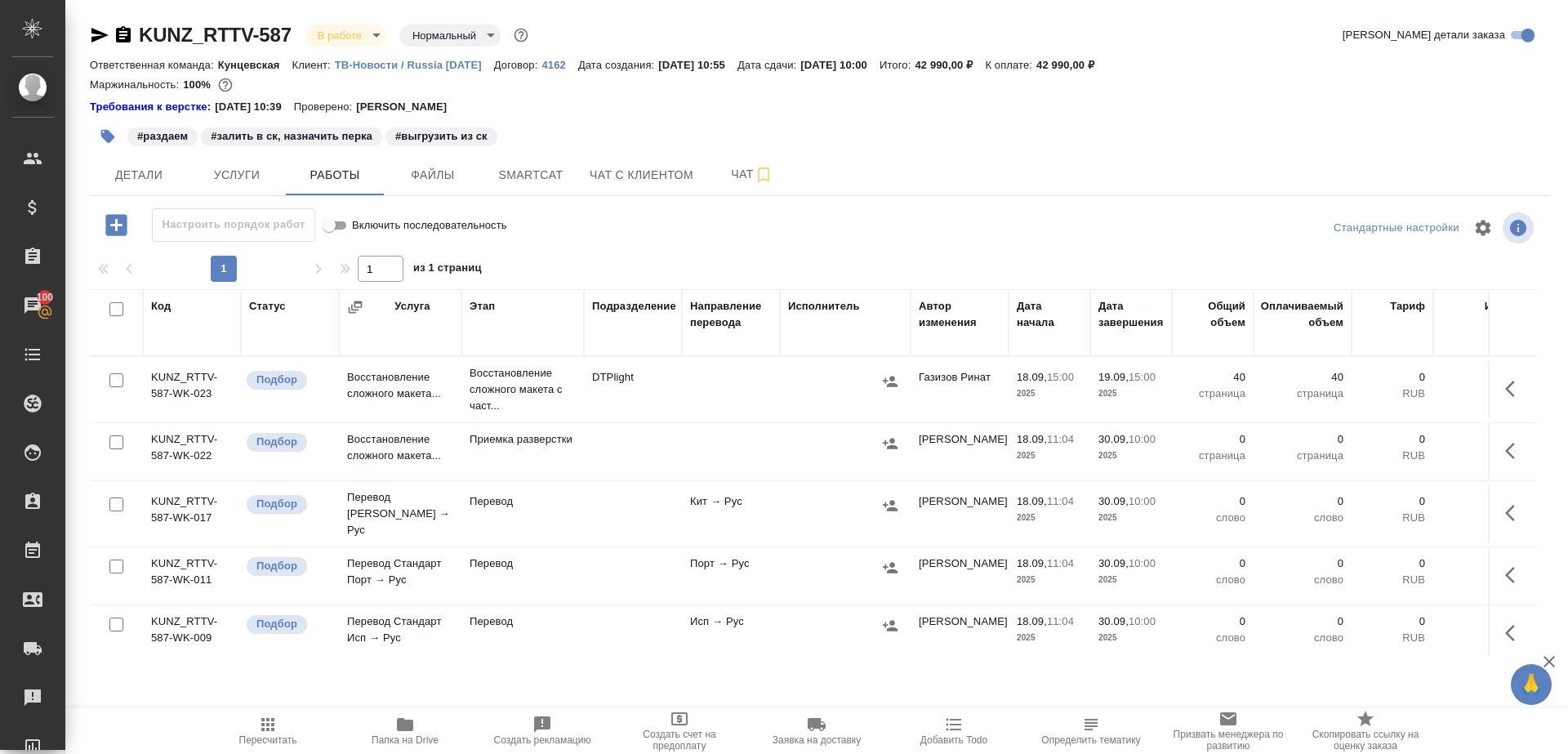
click at [271, 736] on span "Пересчитать" at bounding box center [268, 740] width 58 height 12
